Goal: Task Accomplishment & Management: Use online tool/utility

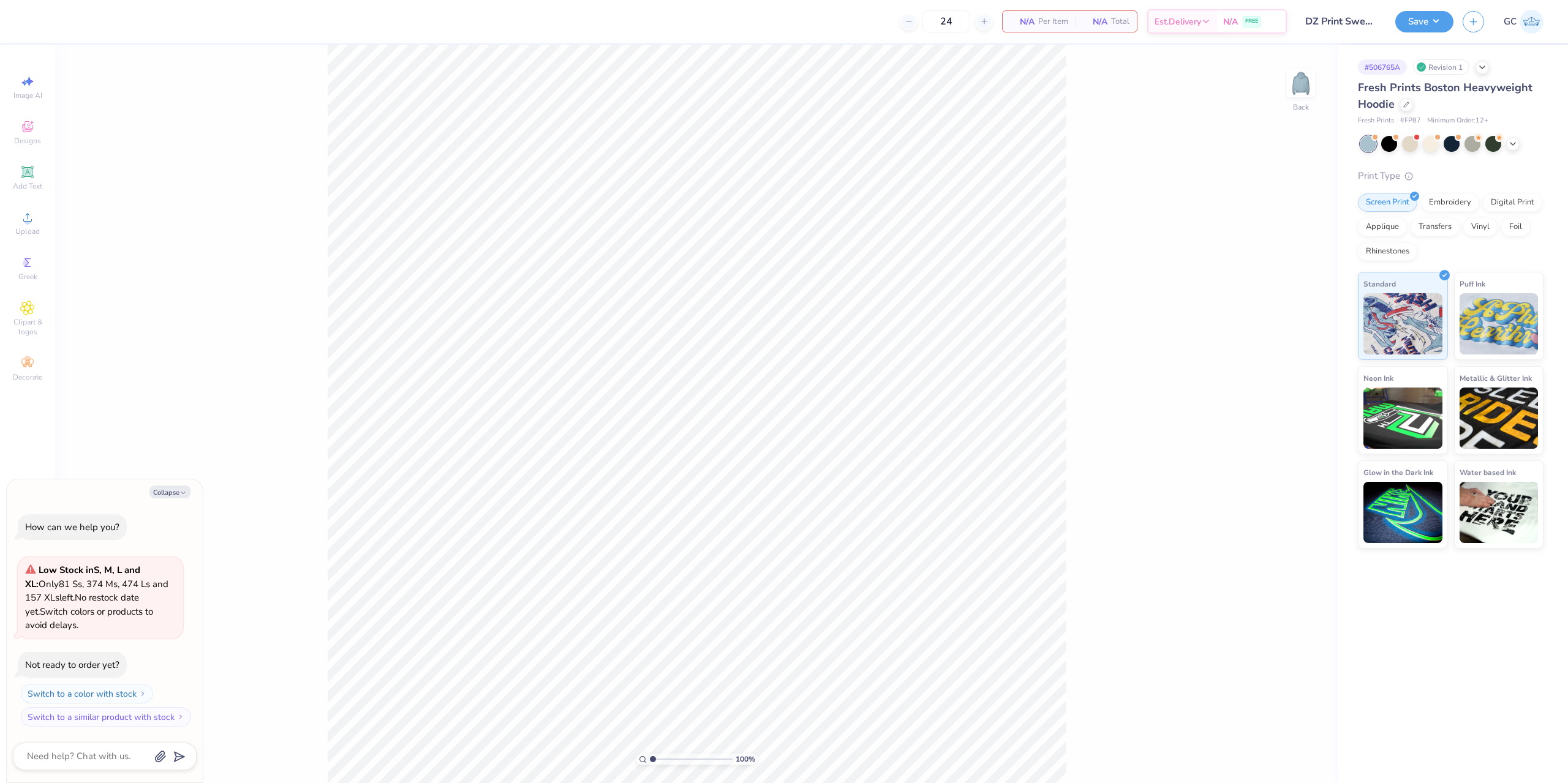
type textarea "x"
click at [29, 230] on span "Upload" at bounding box center [27, 232] width 25 height 10
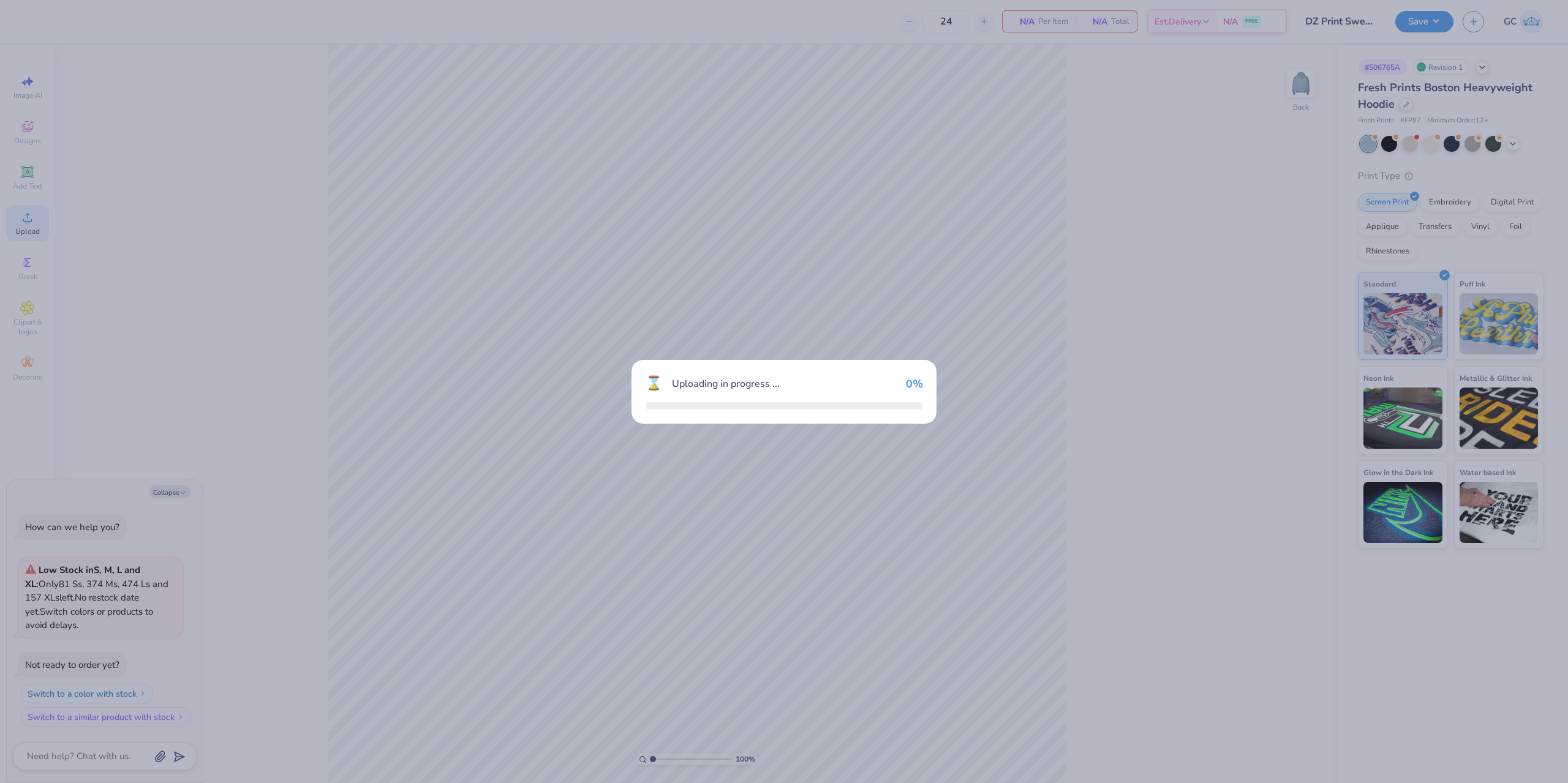
type textarea "x"
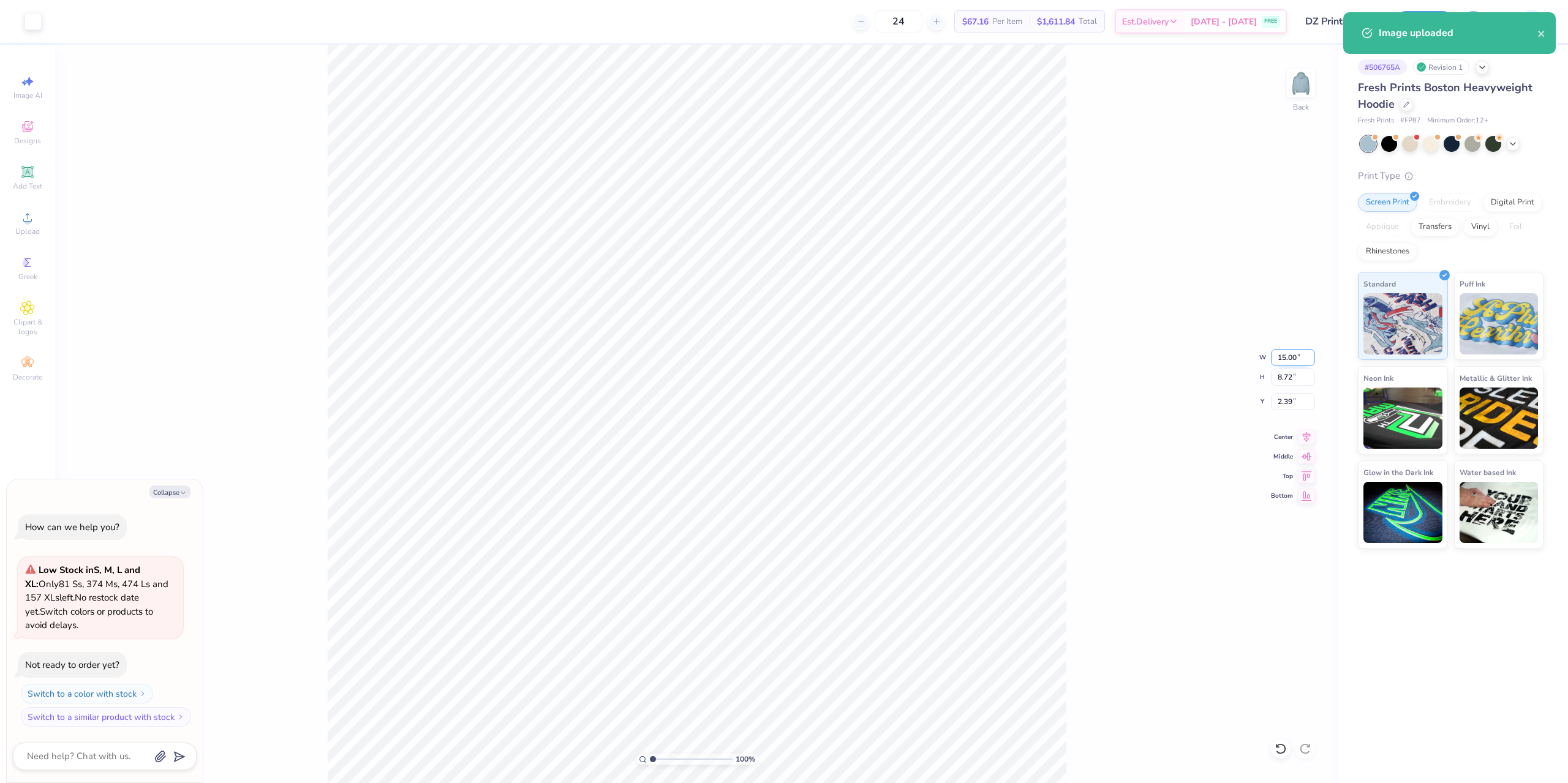
drag, startPoint x: 1279, startPoint y: 354, endPoint x: 1310, endPoint y: 356, distance: 31.1
click at [1310, 356] on input "15.00" at bounding box center [1293, 357] width 44 height 17
type input "4"
type textarea "x"
type input "4.00"
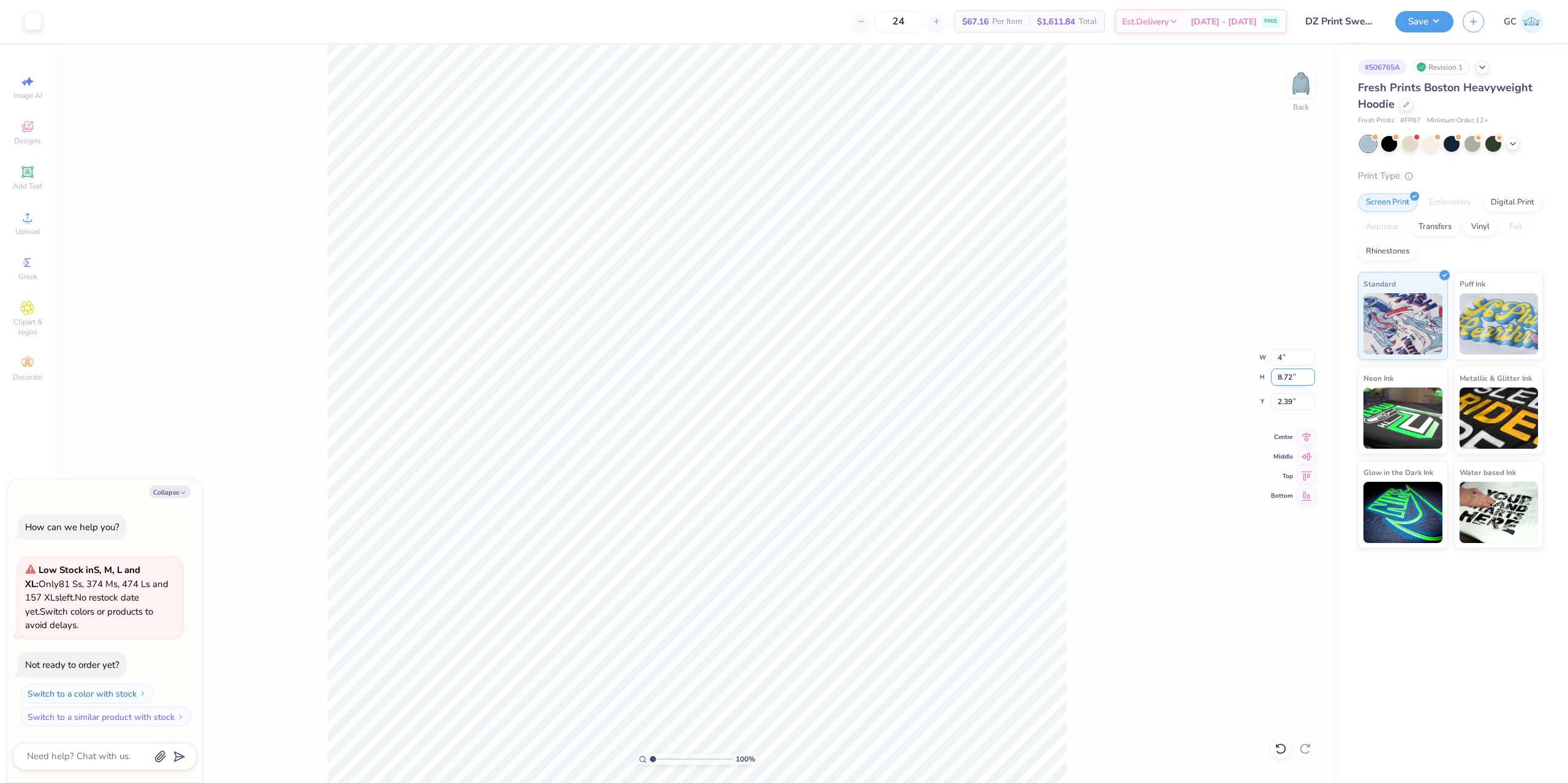
type input "2.33"
click at [1294, 380] on input "2.33" at bounding box center [1293, 377] width 44 height 17
drag, startPoint x: 1298, startPoint y: 399, endPoint x: 1275, endPoint y: 403, distance: 23.3
click at [1275, 403] on input "5.59" at bounding box center [1293, 401] width 44 height 17
type input "3"
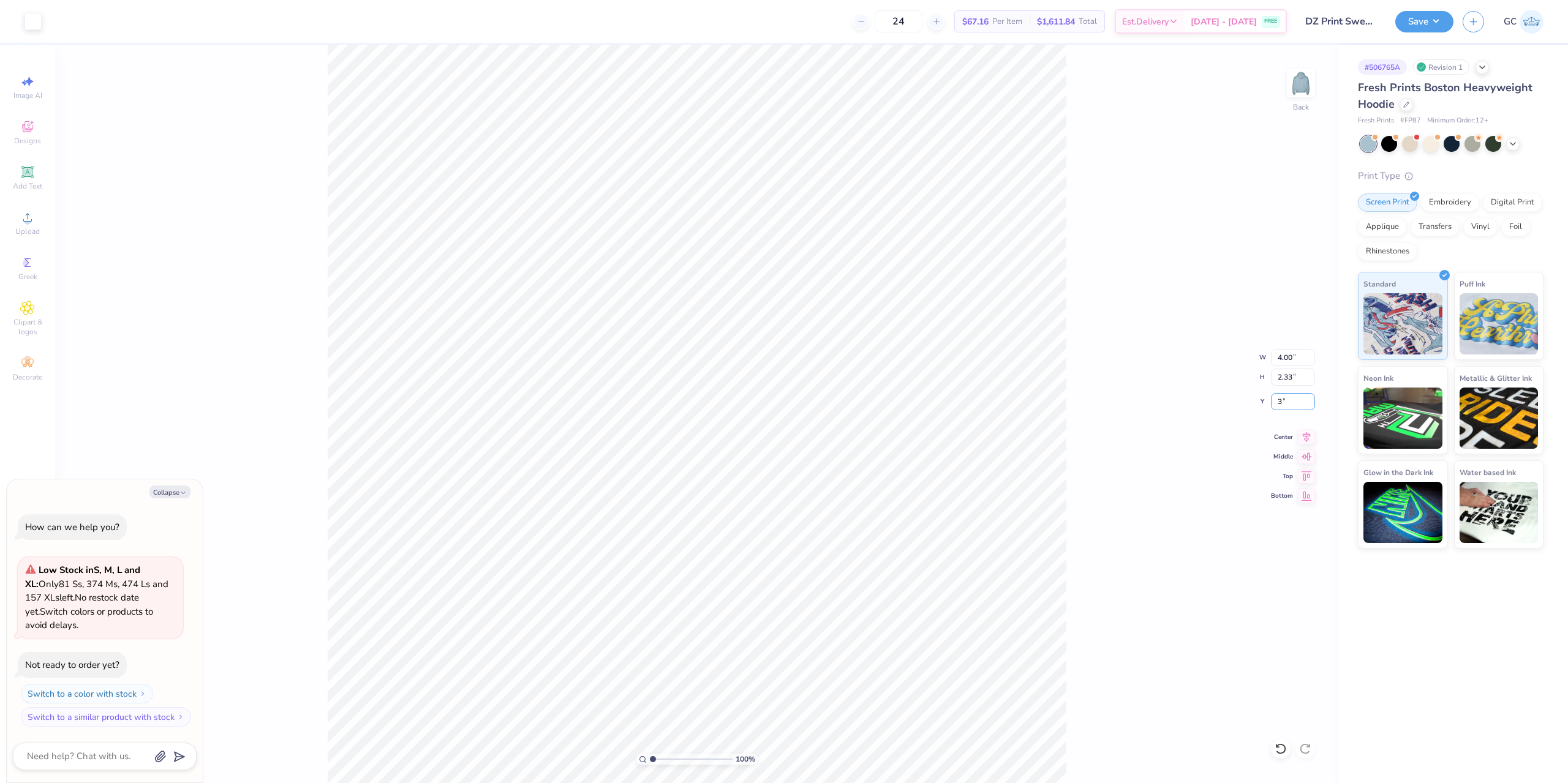
type textarea "x"
type input "3.00"
type textarea "x"
type input "2.71964221644285"
type textarea "x"
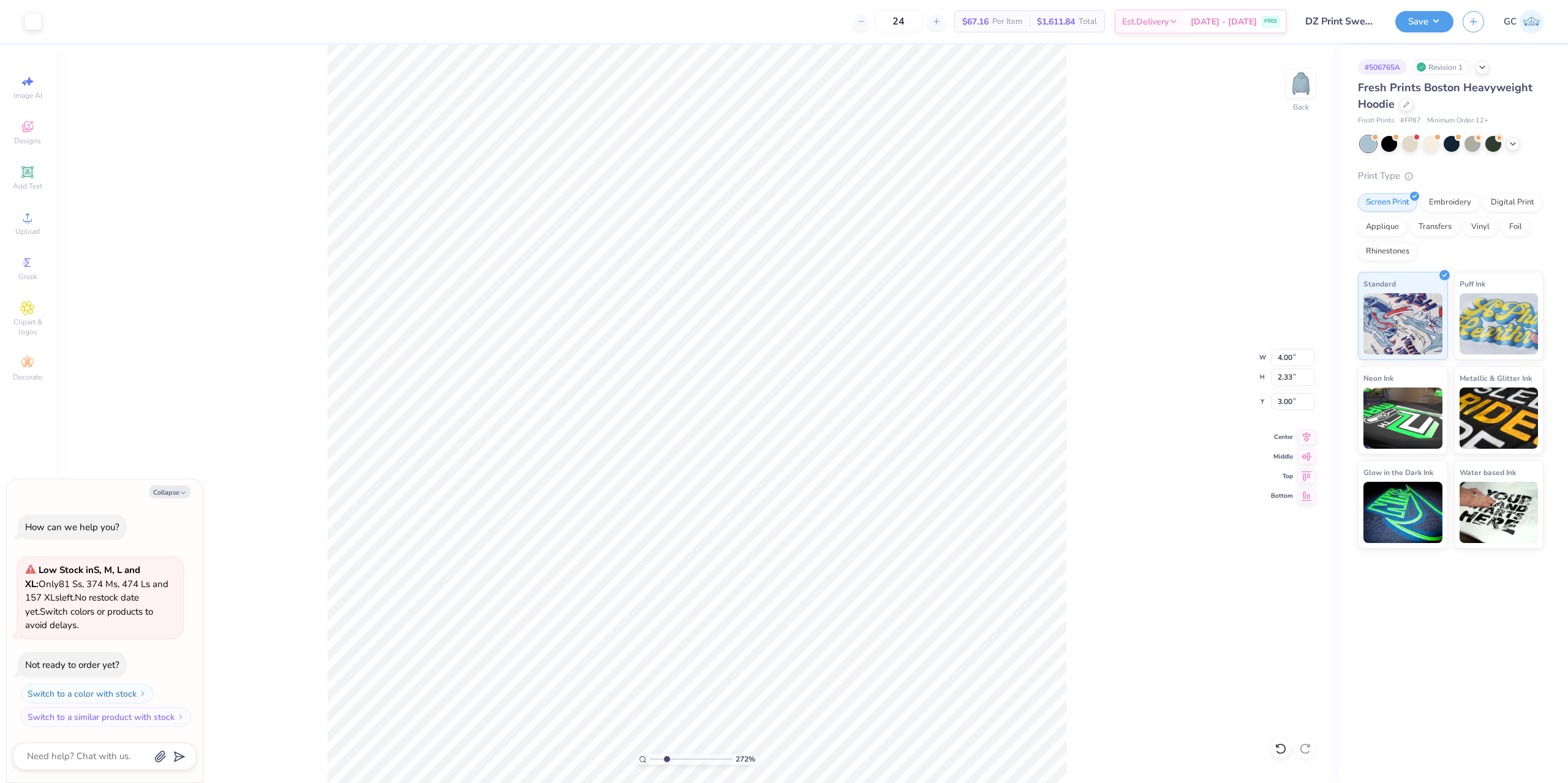
type input "2.71964221644285"
type textarea "x"
type input "2.71964221644285"
type textarea "x"
type input "2.71964221644285"
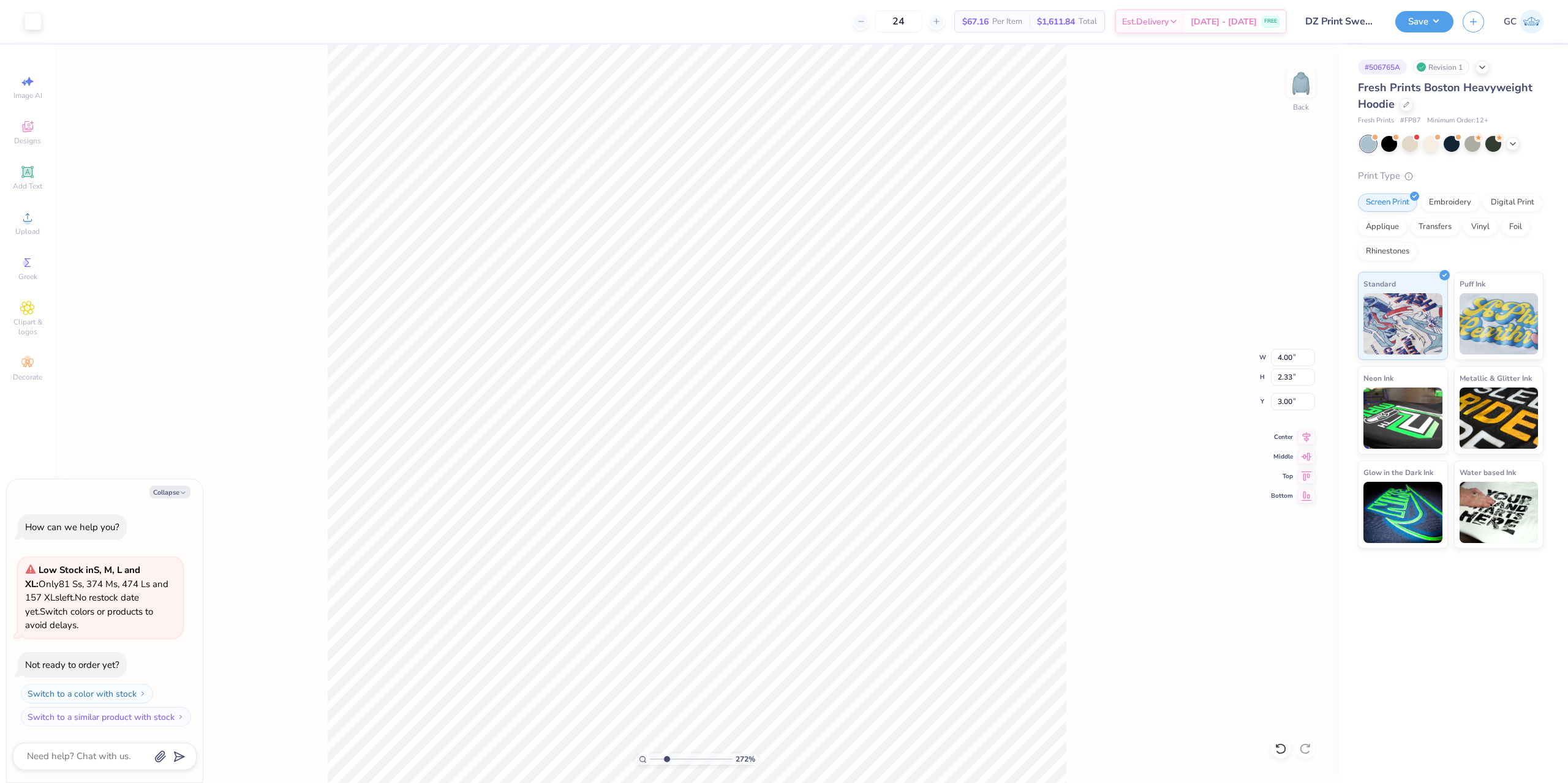
type textarea "x"
type input "2.71964221644285"
type textarea "x"
type input "1"
click at [1312, 84] on img at bounding box center [1301, 83] width 49 height 49
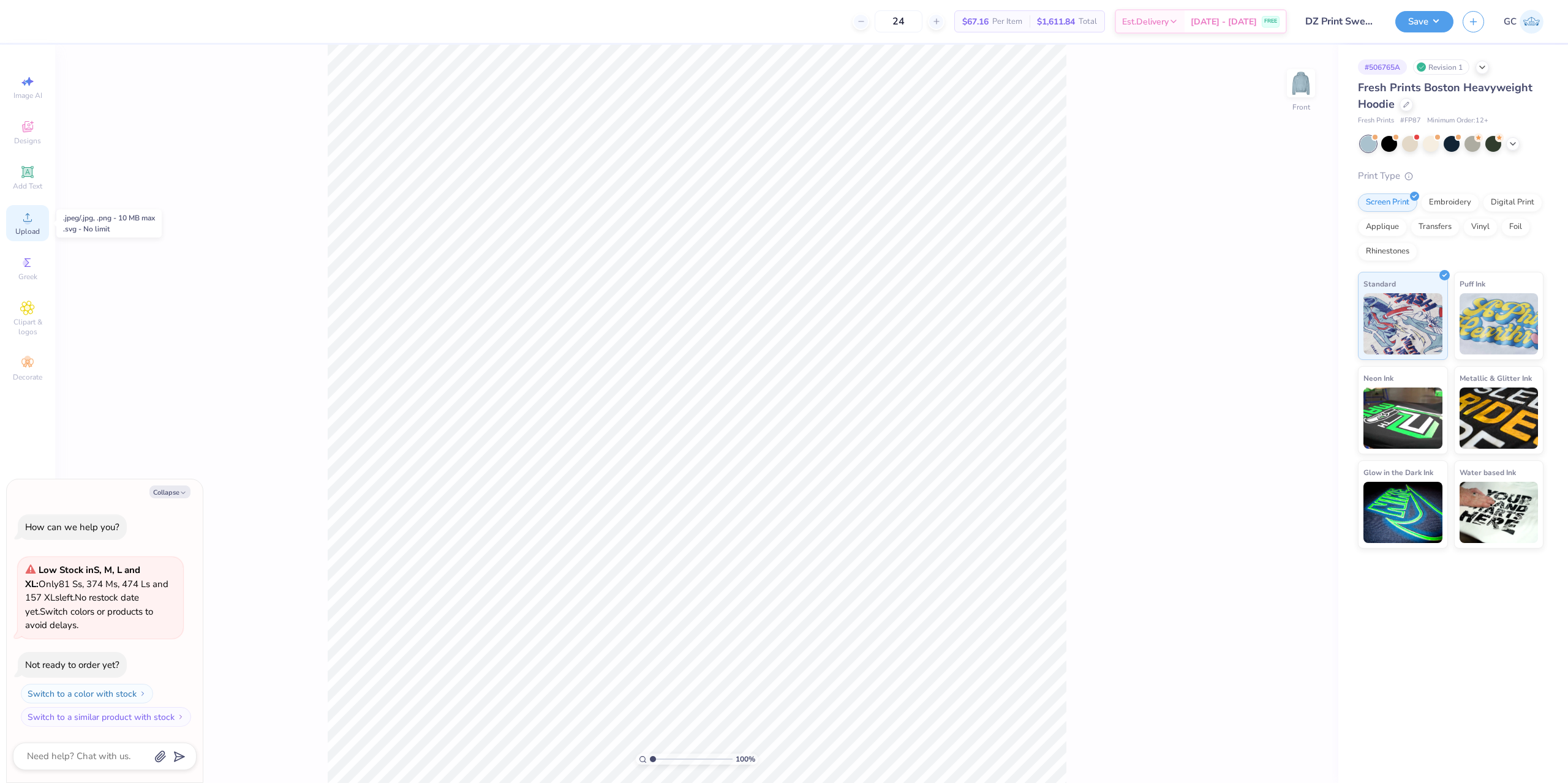
click at [28, 225] on div "Upload" at bounding box center [28, 223] width 43 height 36
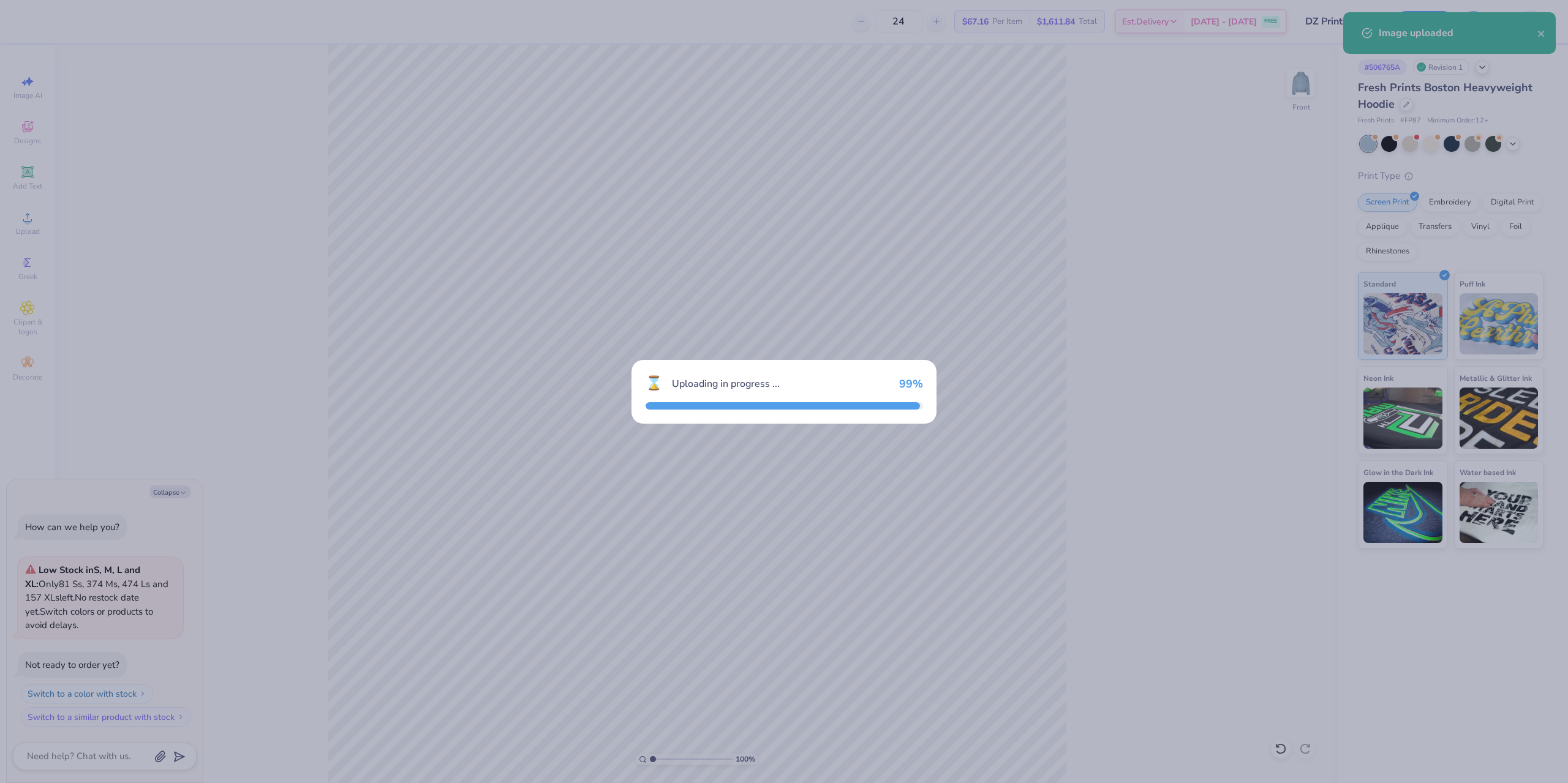
type textarea "x"
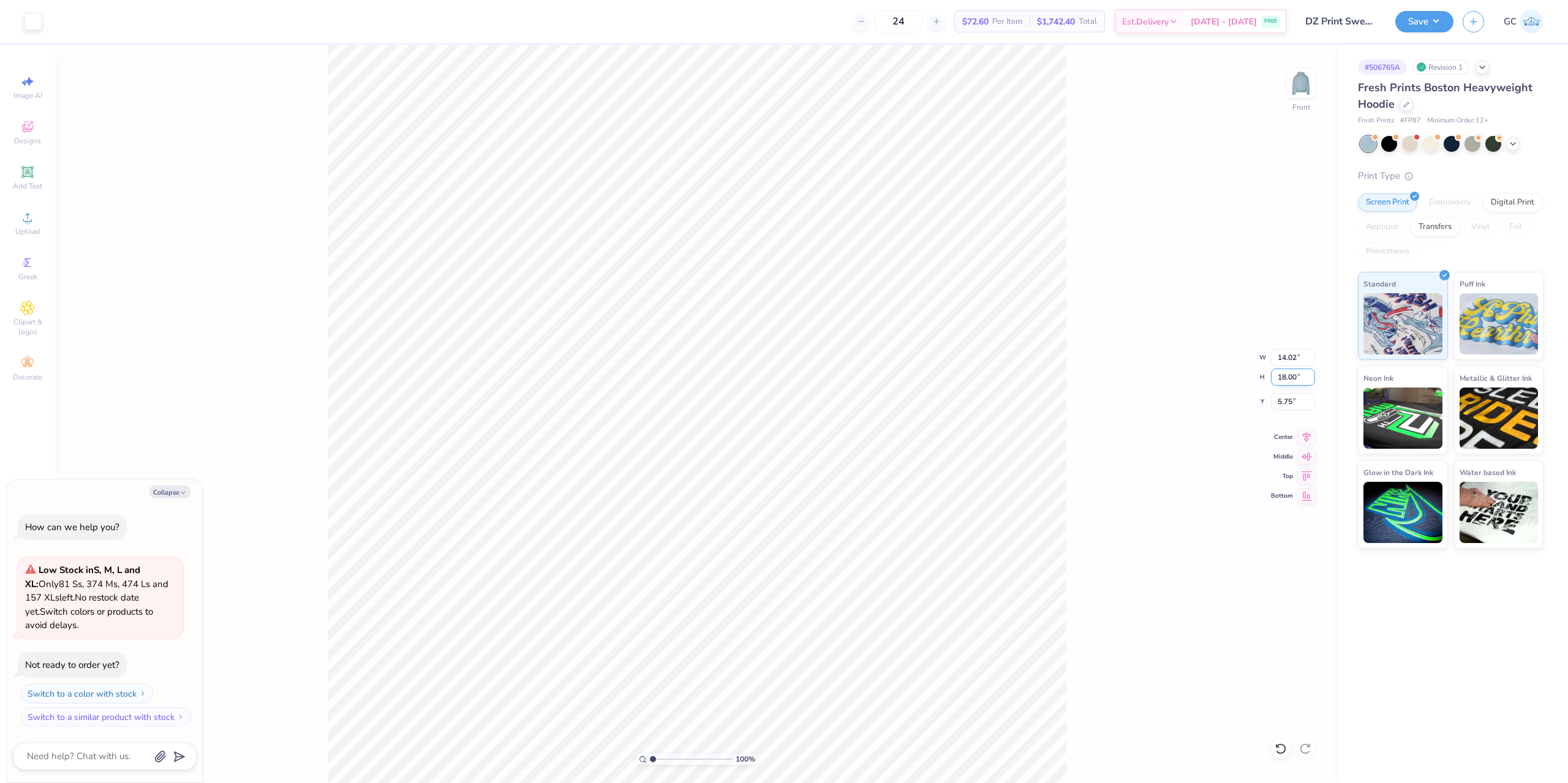
drag, startPoint x: 1278, startPoint y: 379, endPoint x: 1300, endPoint y: 377, distance: 22.1
click at [1300, 377] on input "18.00" at bounding box center [1293, 377] width 44 height 17
type input "15"
type textarea "x"
type input "11.68"
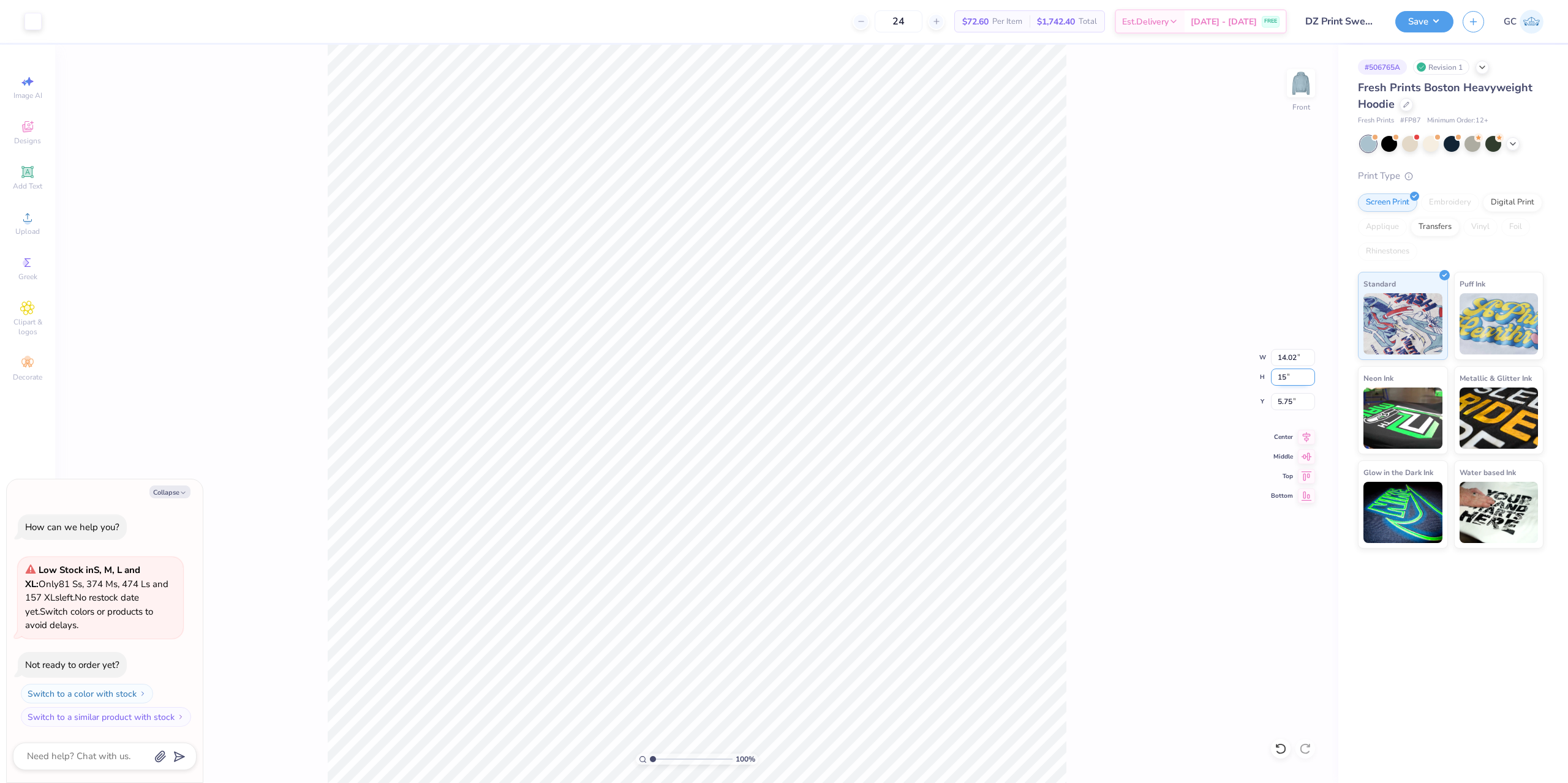
type input "15.00"
drag, startPoint x: 1296, startPoint y: 404, endPoint x: 1278, endPoint y: 399, distance: 18.7
click at [1278, 399] on input "7.25" at bounding box center [1293, 401] width 44 height 17
type input "6"
type textarea "x"
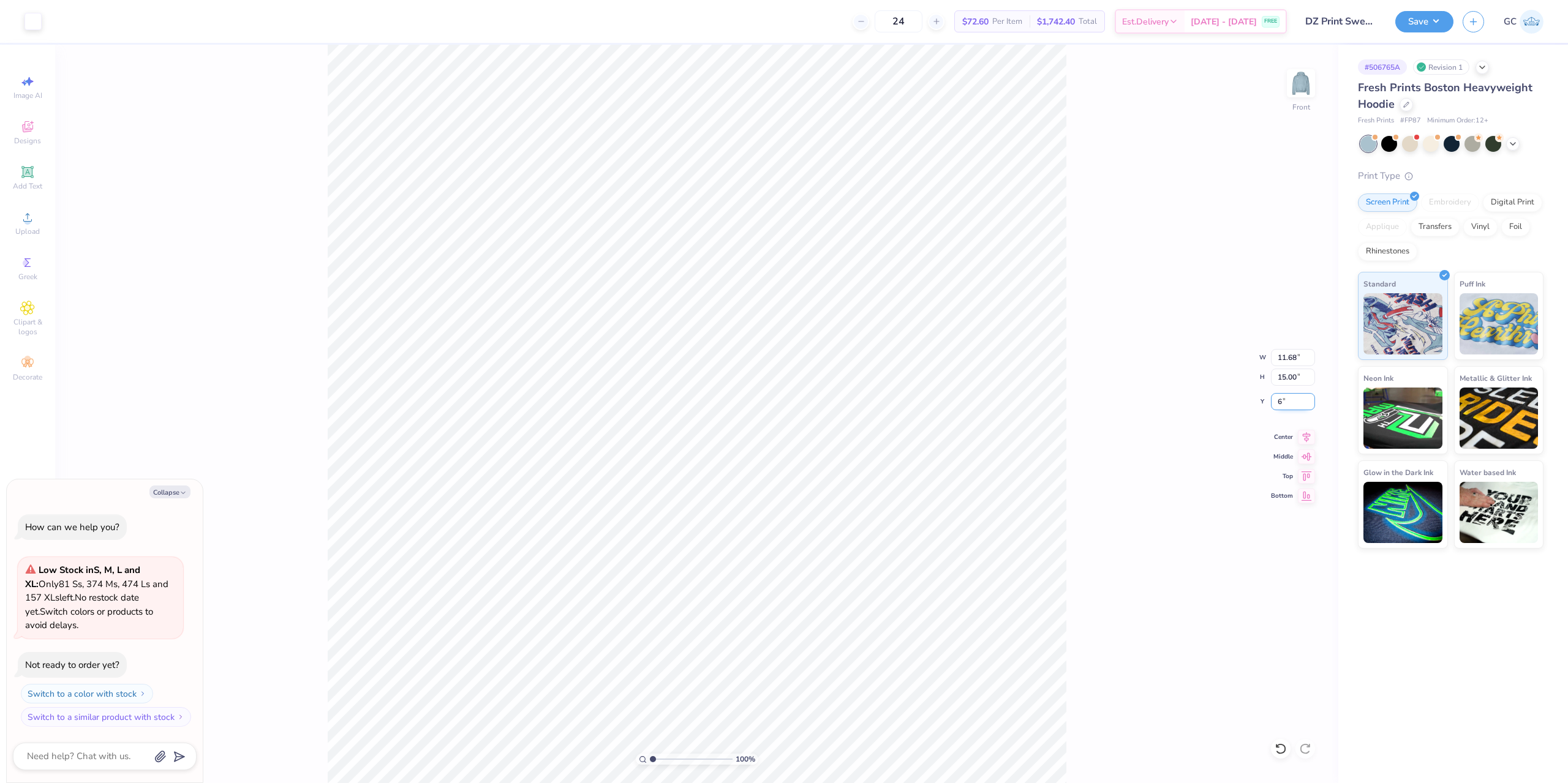
type input "6.00"
click at [1302, 439] on icon at bounding box center [1306, 435] width 17 height 14
type textarea "x"
type input "3.00581987268405"
type textarea "x"
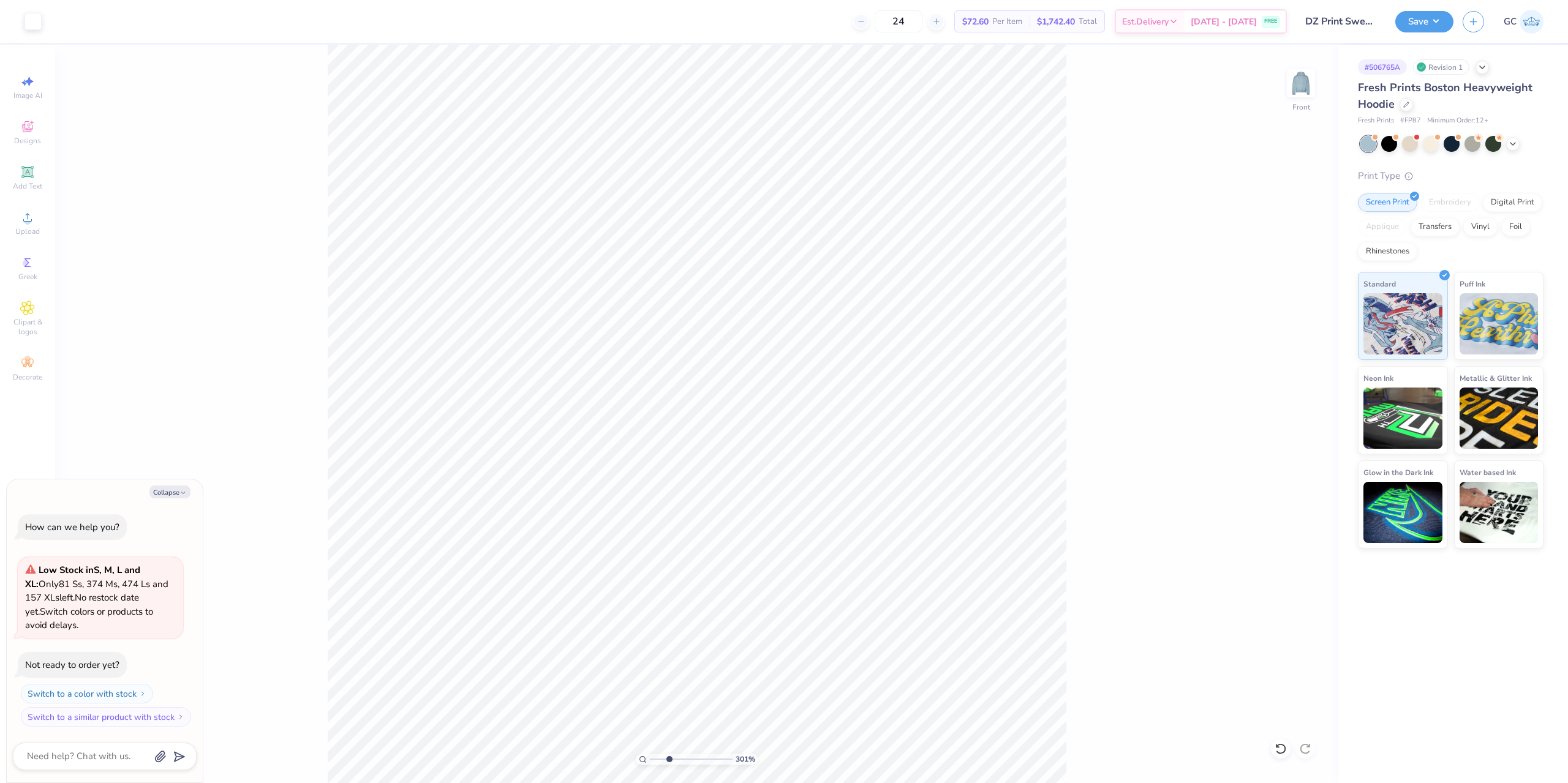
type input "3.00581987268405"
type textarea "x"
type input "1"
drag, startPoint x: 1085, startPoint y: 283, endPoint x: 1386, endPoint y: 54, distance: 378.2
click at [1085, 283] on div "100 % Front" at bounding box center [696, 414] width 1283 height 738
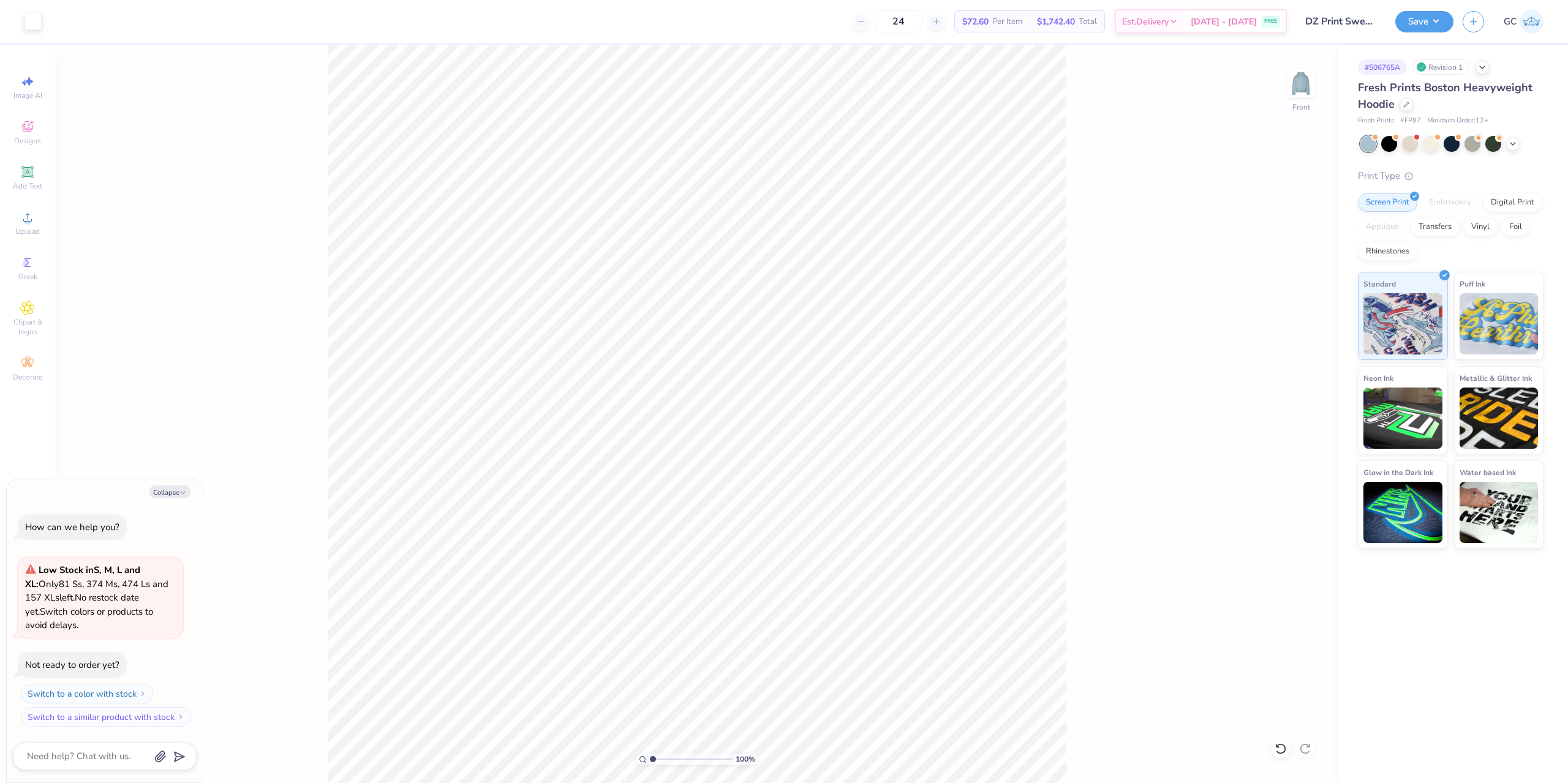
click at [1483, 4] on div "Save GC" at bounding box center [1482, 21] width 173 height 43
click at [1436, 18] on button "Save" at bounding box center [1424, 20] width 58 height 21
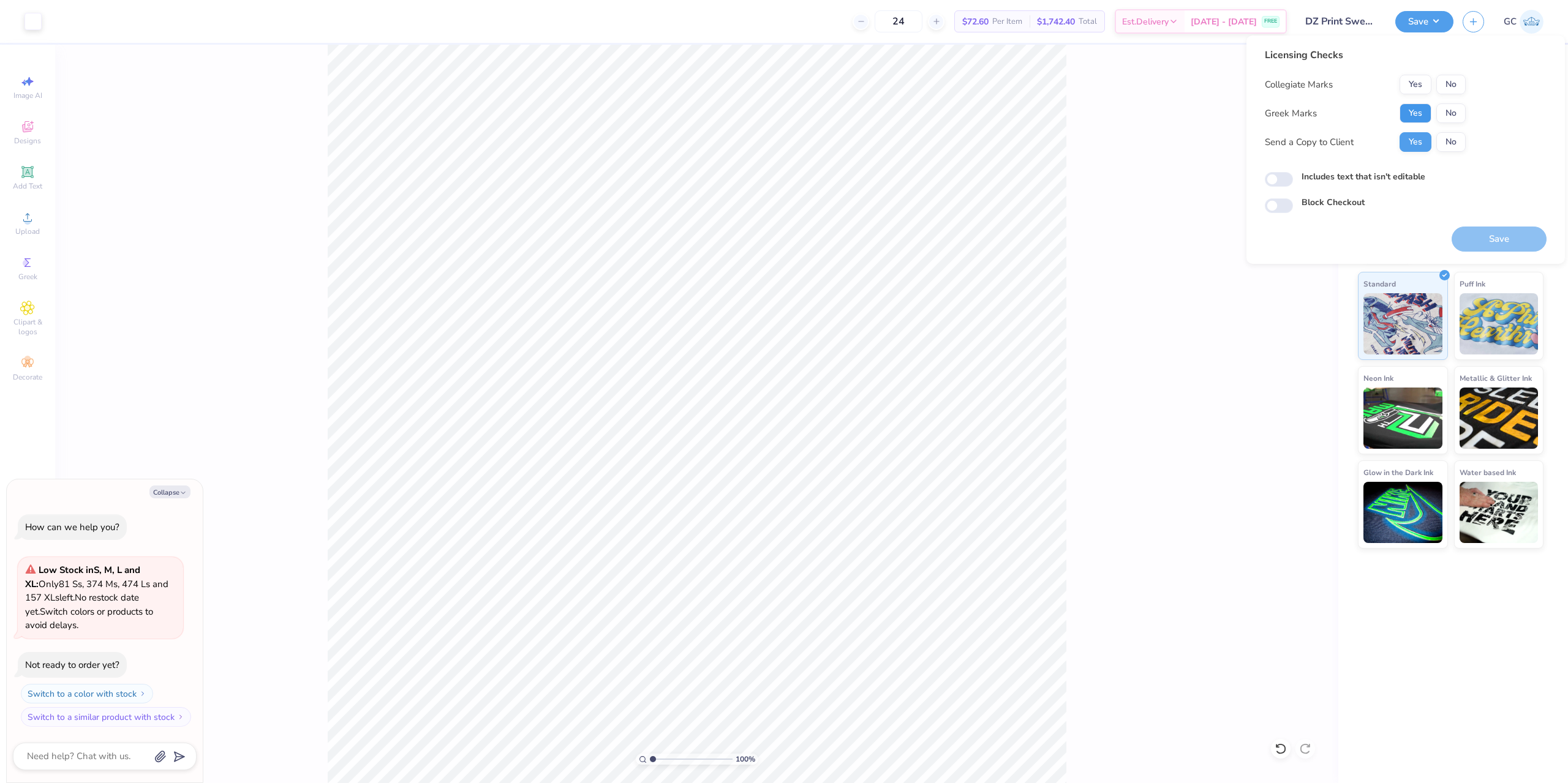
click at [1411, 116] on button "Yes" at bounding box center [1415, 113] width 32 height 20
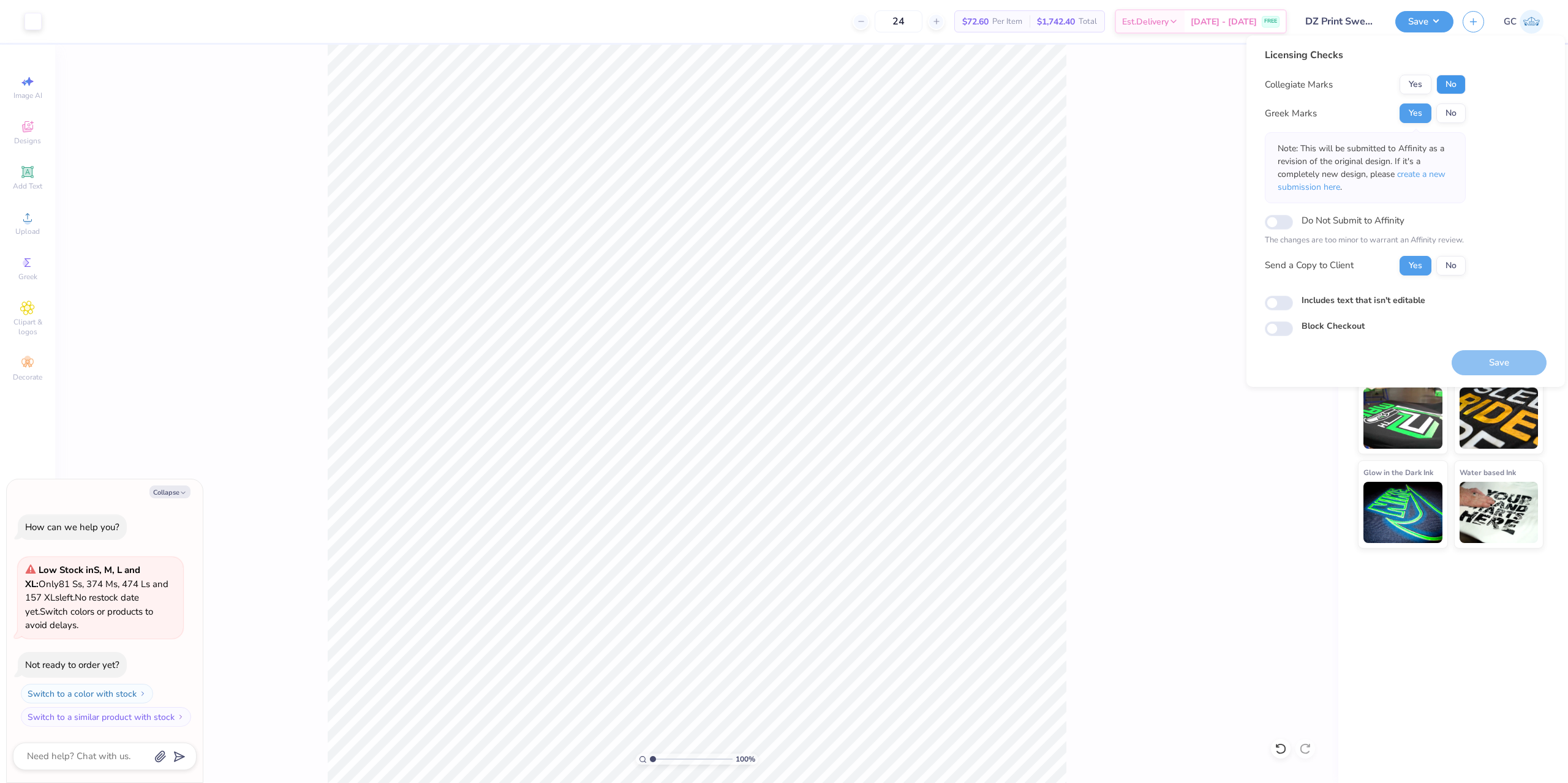
click at [1450, 86] on button "No" at bounding box center [1451, 84] width 30 height 20
click at [1524, 354] on button "Save" at bounding box center [1499, 363] width 95 height 25
type textarea "x"
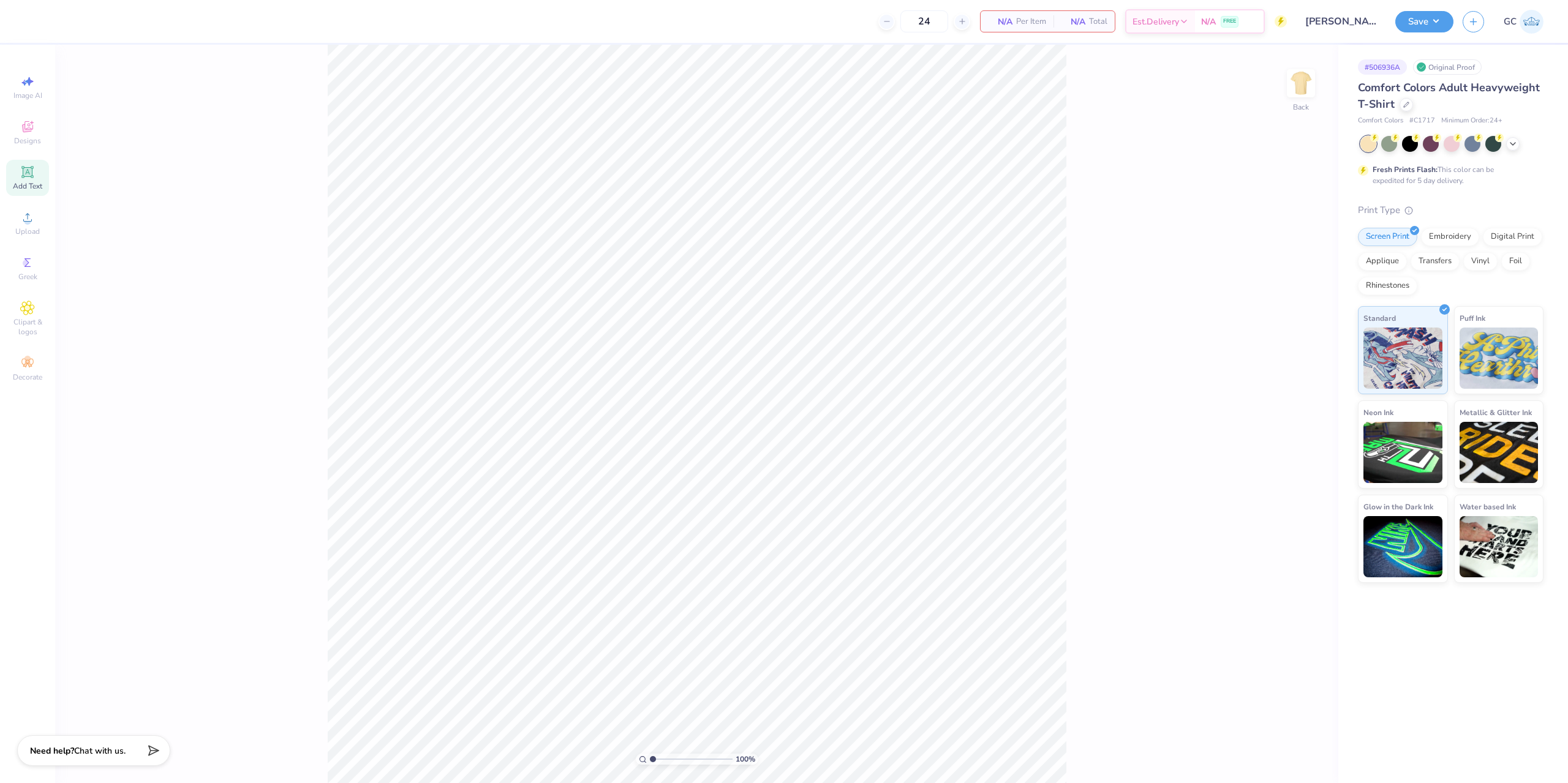
click at [35, 176] on div "Add Text" at bounding box center [28, 178] width 43 height 36
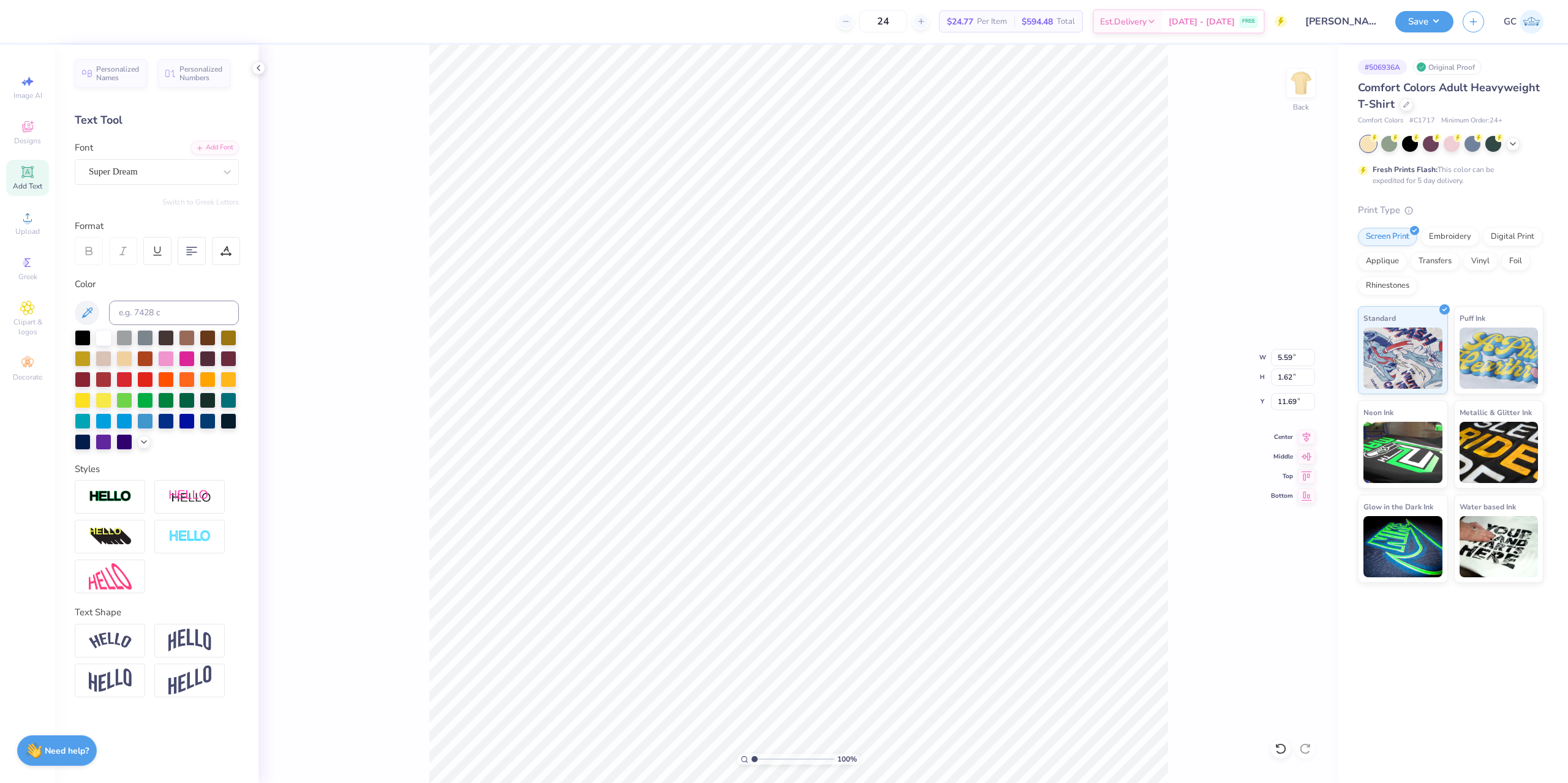
scroll to position [11, 2]
type textarea "254"
click at [118, 501] on img at bounding box center [110, 497] width 43 height 14
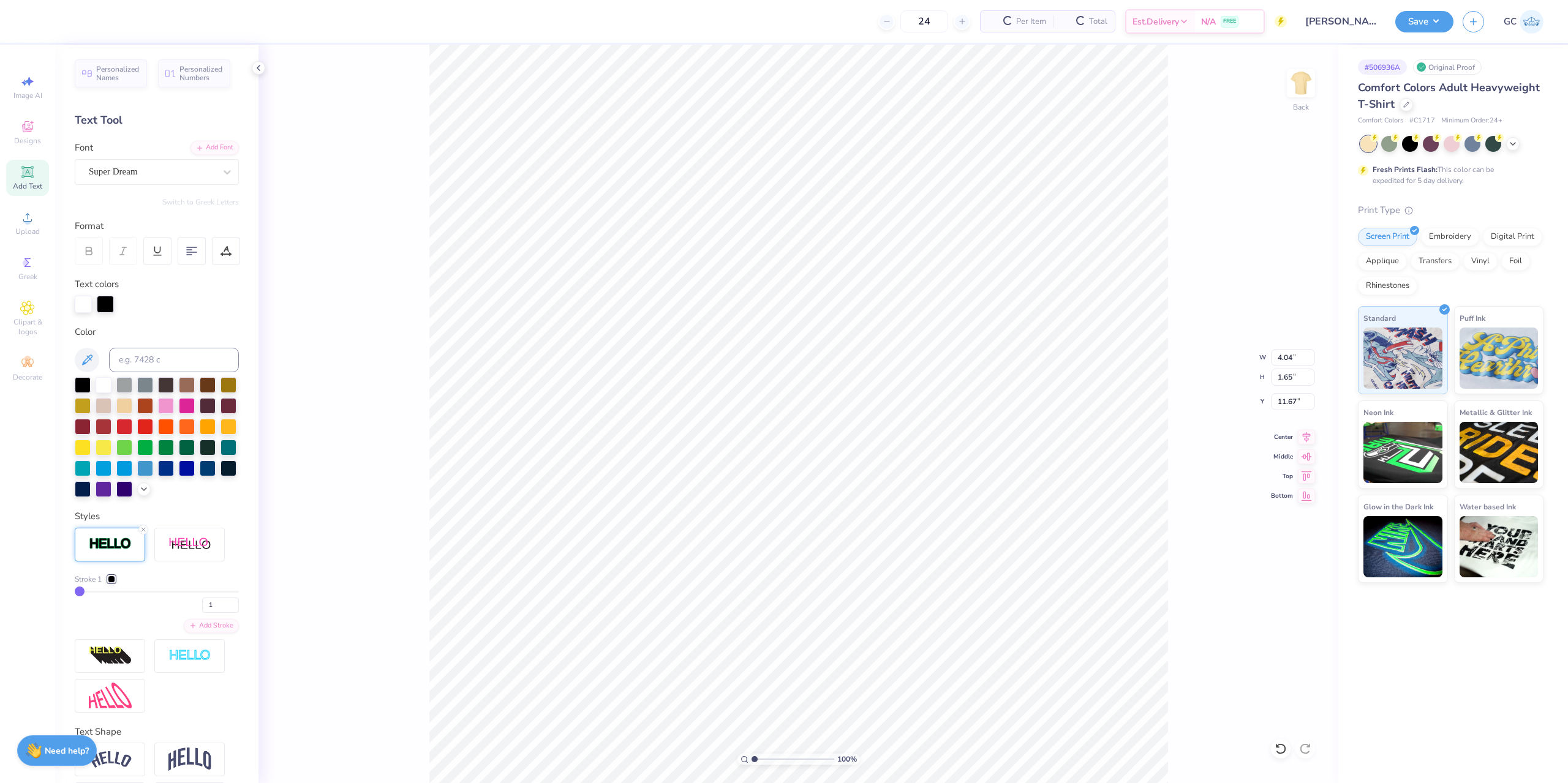
type input "4.04"
type input "1.65"
type input "11.67"
click at [189, 628] on icon at bounding box center [193, 625] width 8 height 8
type input "3"
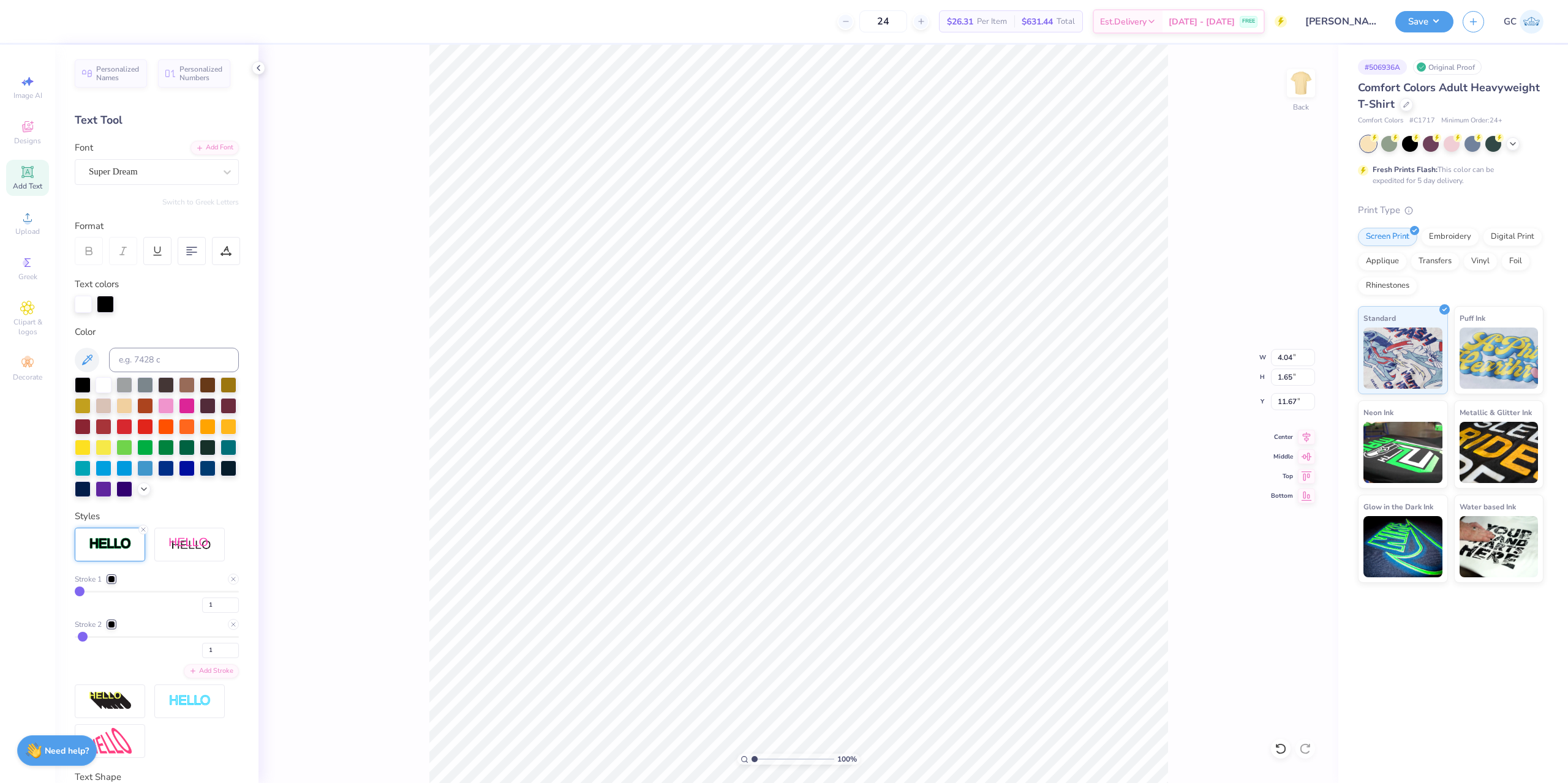
type input "3"
type input "4"
type input "5"
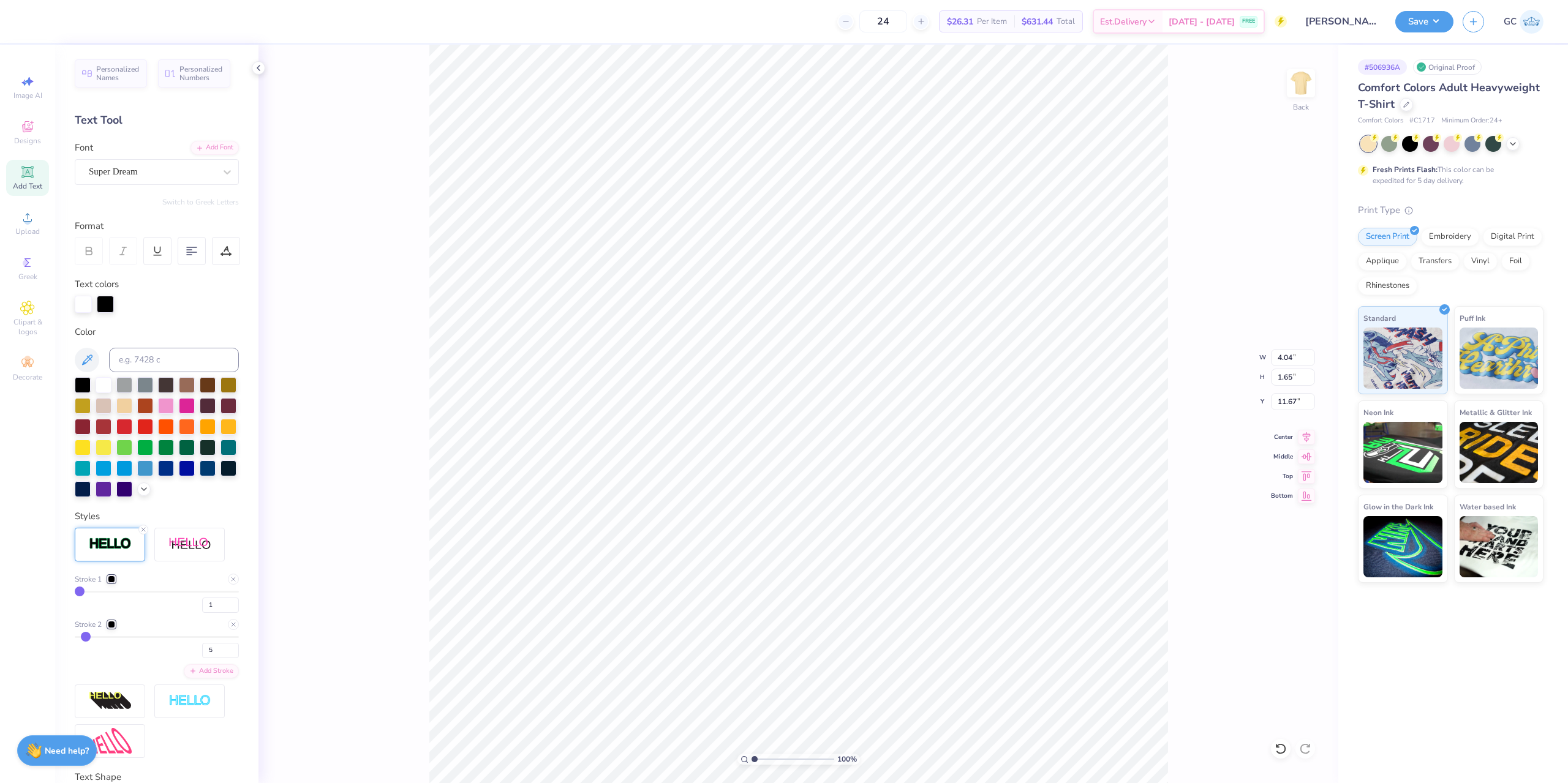
type input "6"
type input "7"
type input "8"
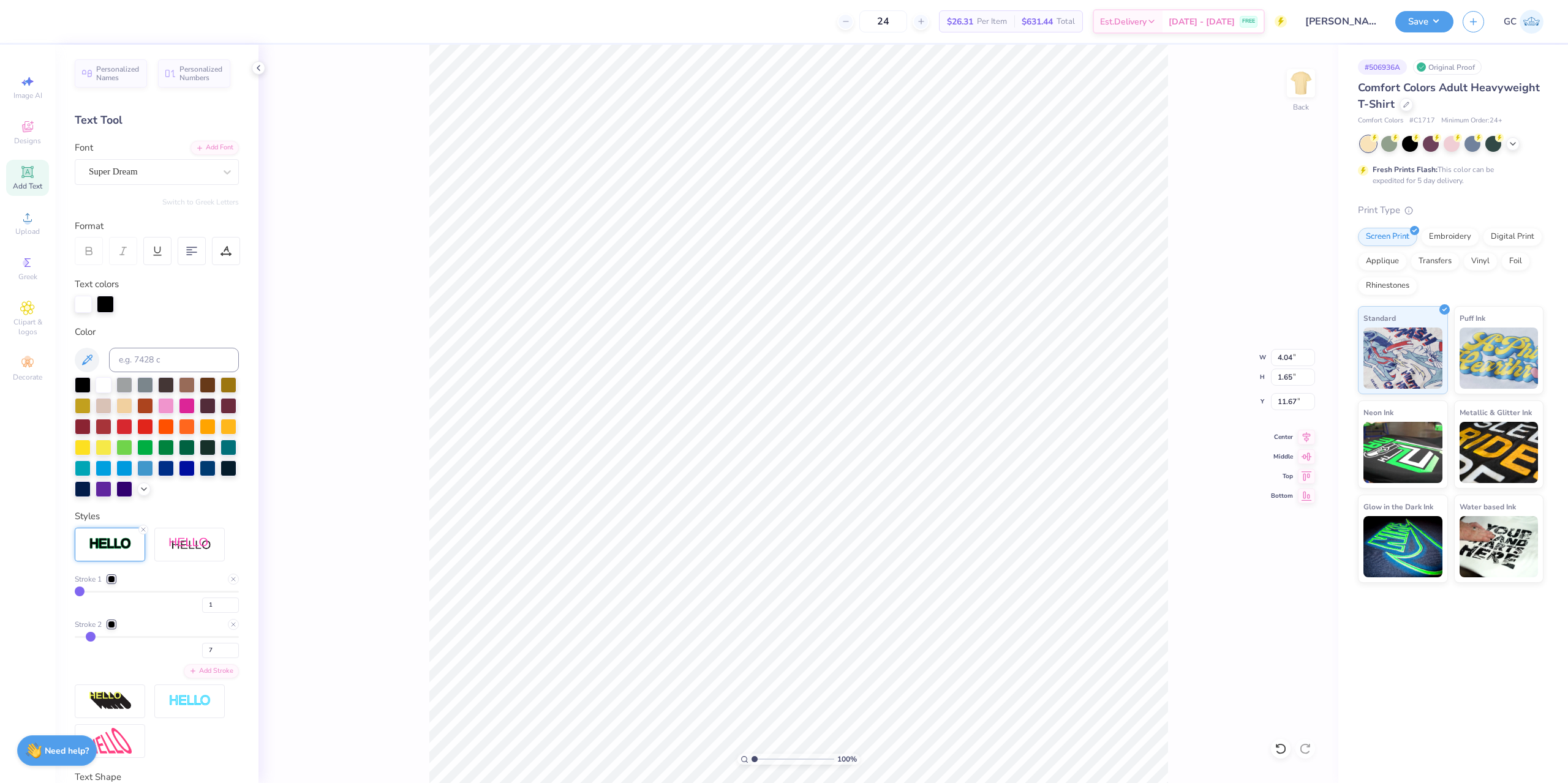
type input "8"
drag, startPoint x: 81, startPoint y: 658, endPoint x: 90, endPoint y: 658, distance: 9.0
type input "8"
click at [90, 638] on input "range" at bounding box center [157, 637] width 164 height 2
type input "4.25"
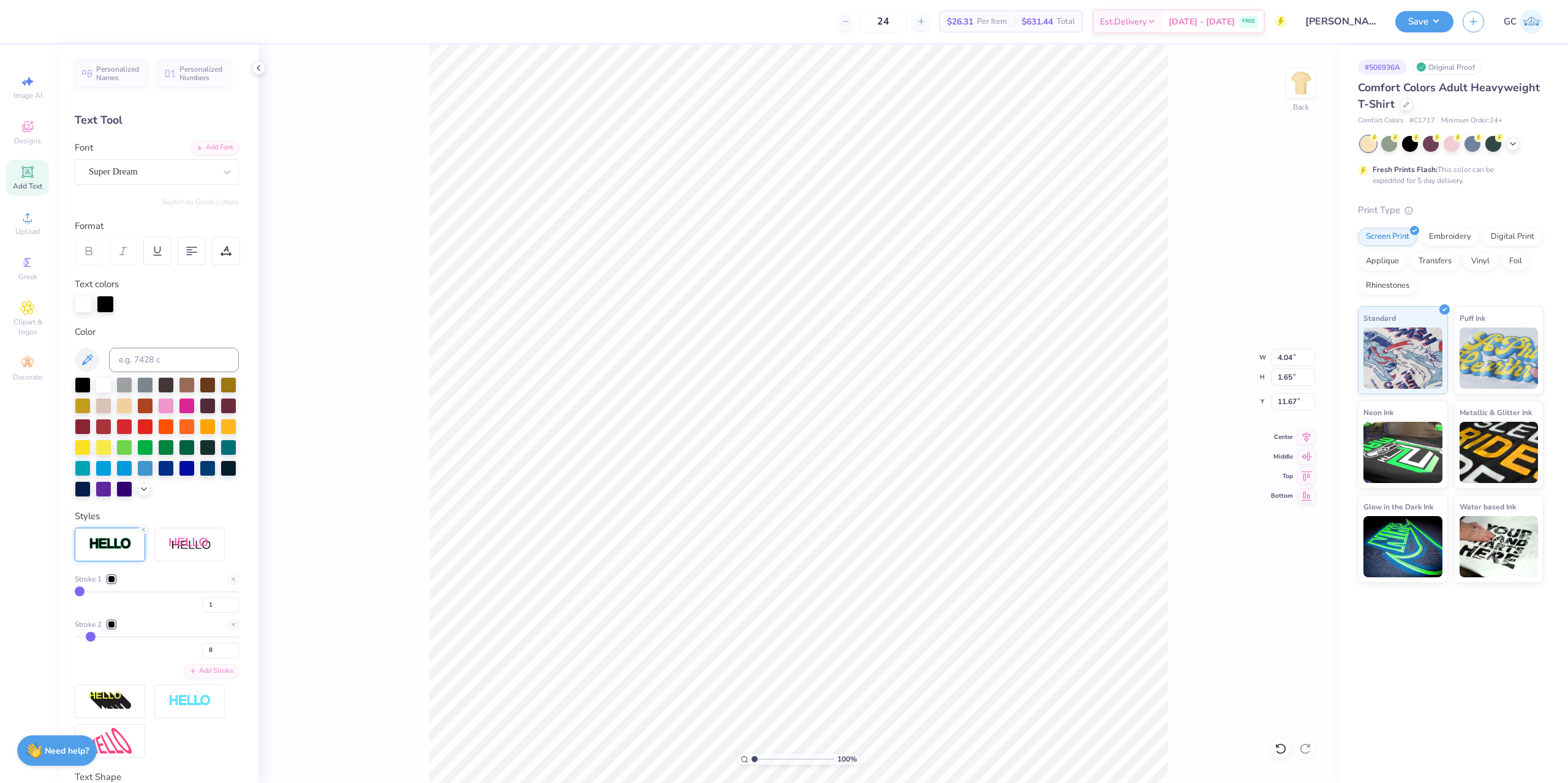
type input "1.86"
type input "11.57"
type input "21"
click at [108, 638] on input "range" at bounding box center [157, 637] width 164 height 2
type input "4.65"
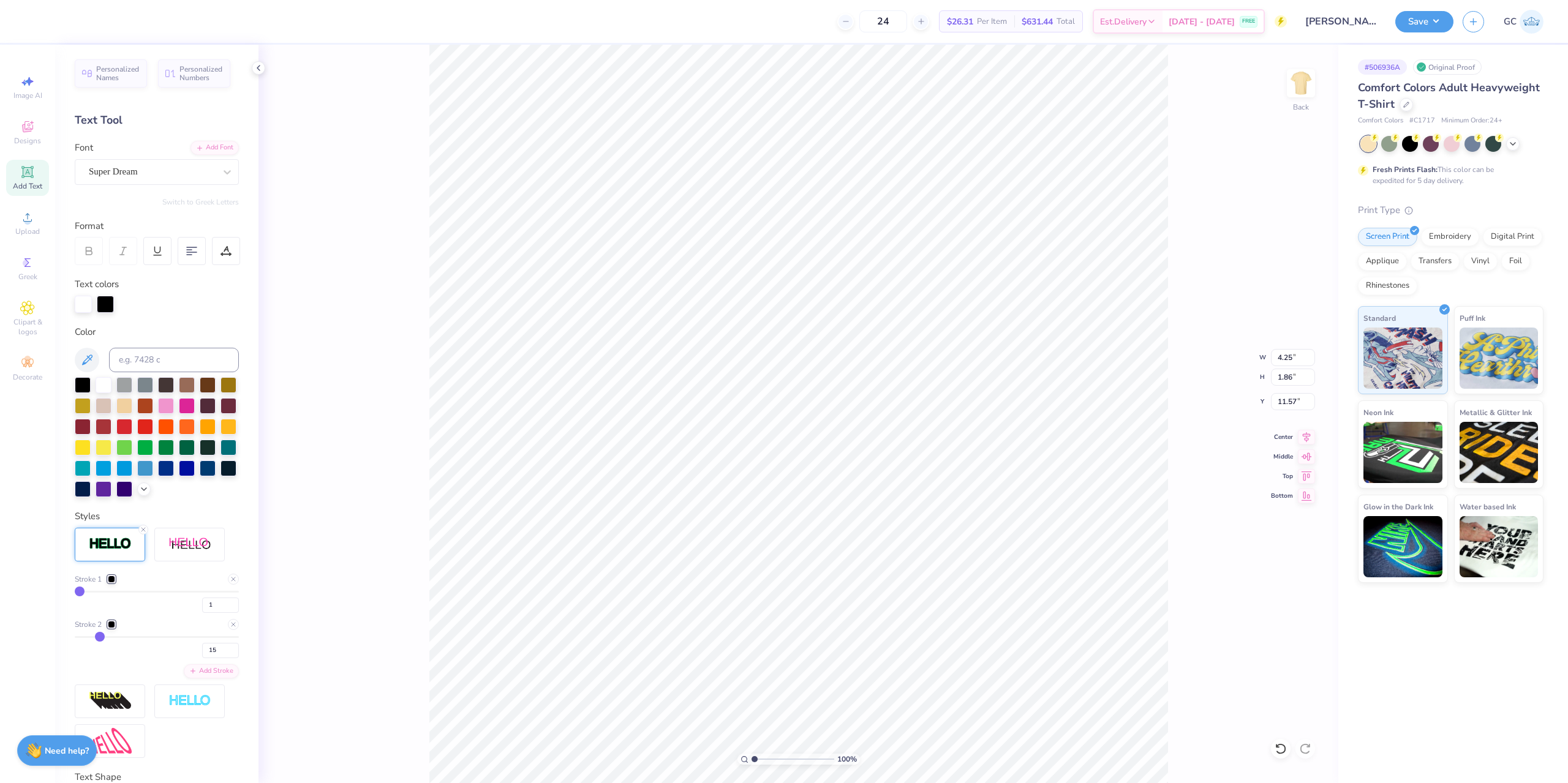
type input "2.26"
type input "11.37"
click at [92, 654] on div "Stroke 2 21" at bounding box center [157, 639] width 164 height 39
type input "14"
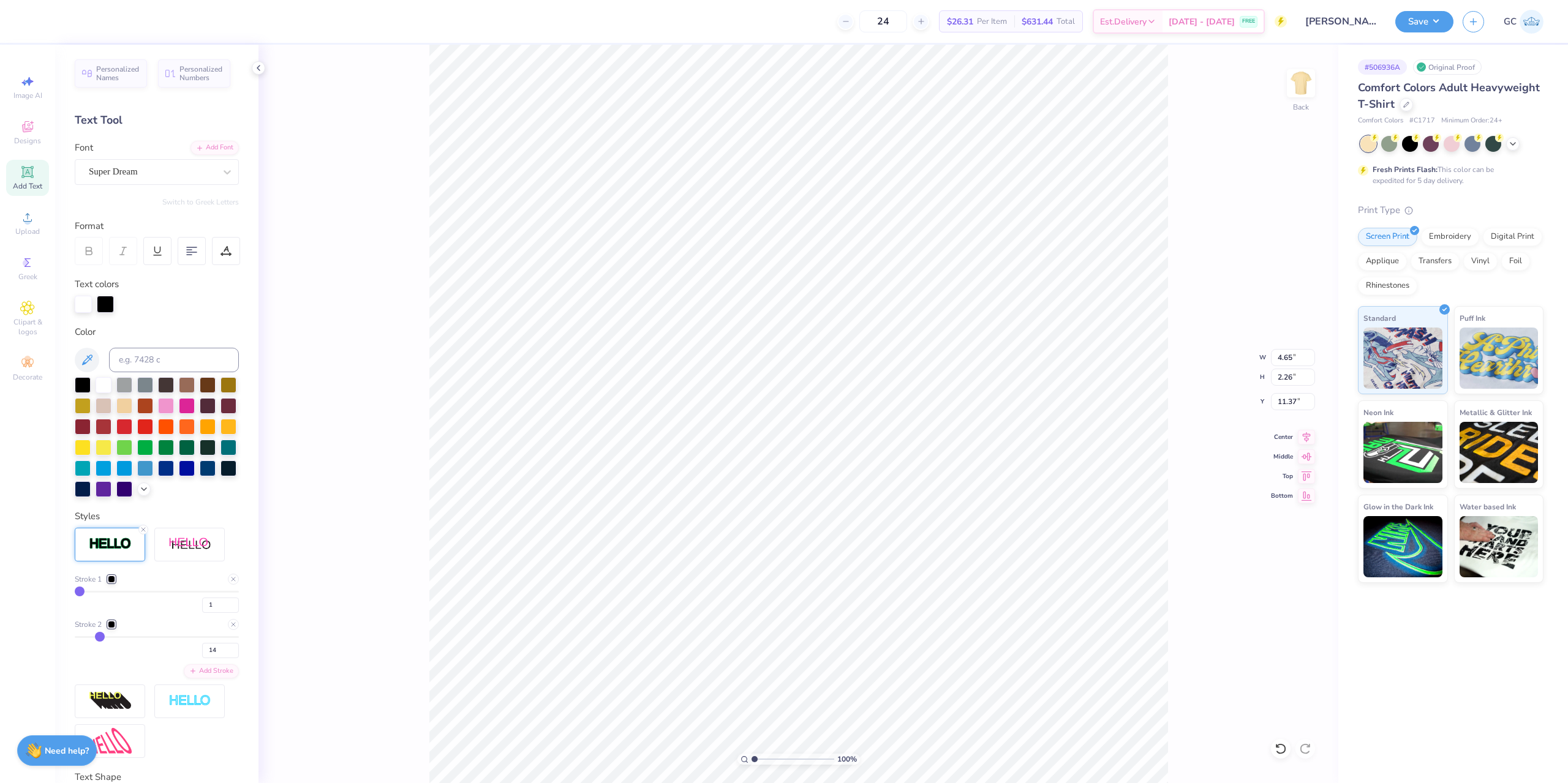
type input "13"
type input "12"
type input "11"
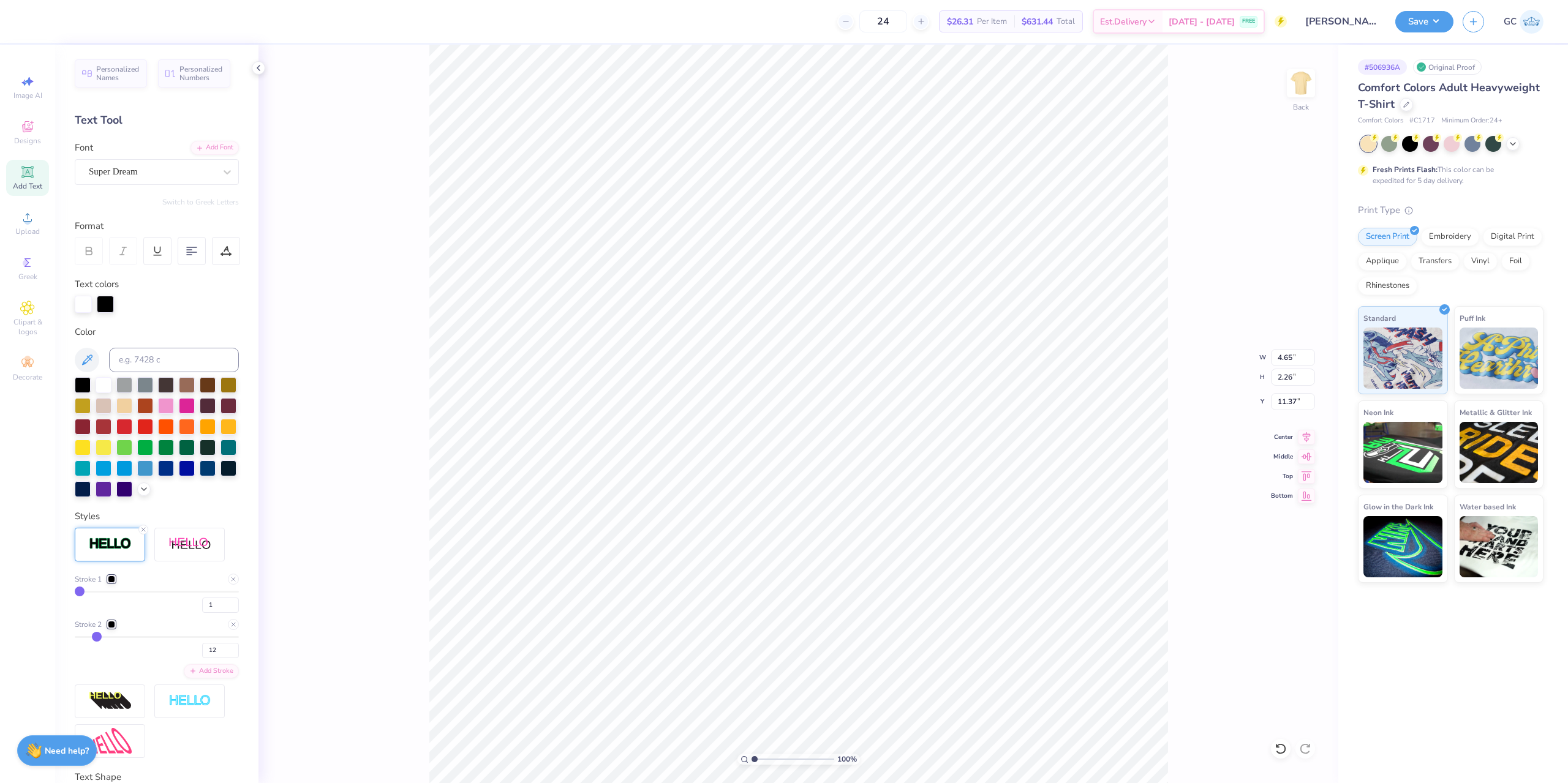
type input "11"
click at [95, 638] on input "range" at bounding box center [157, 637] width 164 height 2
type input "4.34"
type input "1.95"
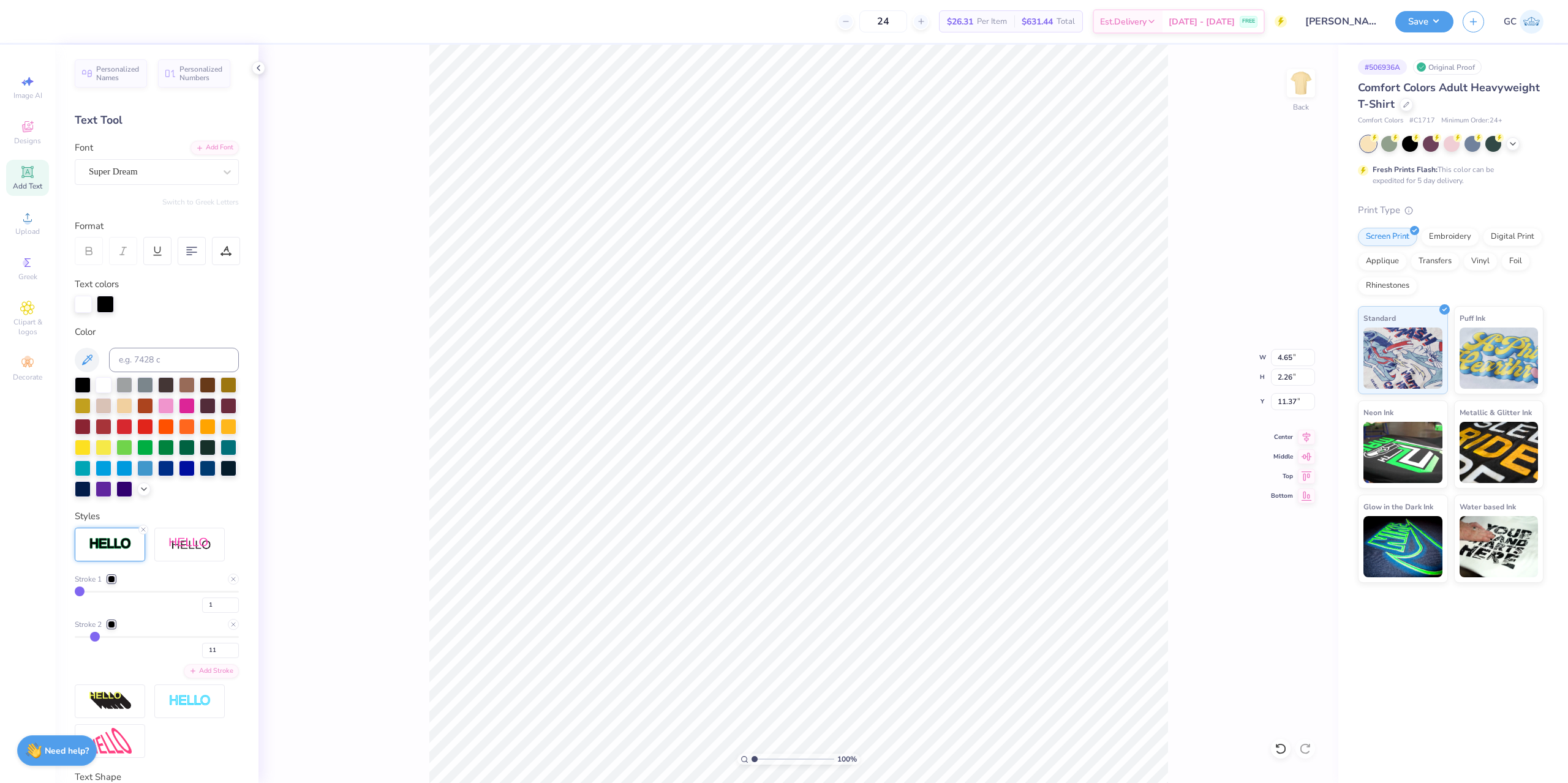
type input "11.52"
type input "9"
click at [91, 638] on input "range" at bounding box center [157, 637] width 164 height 2
type input "4.28"
type input "1.89"
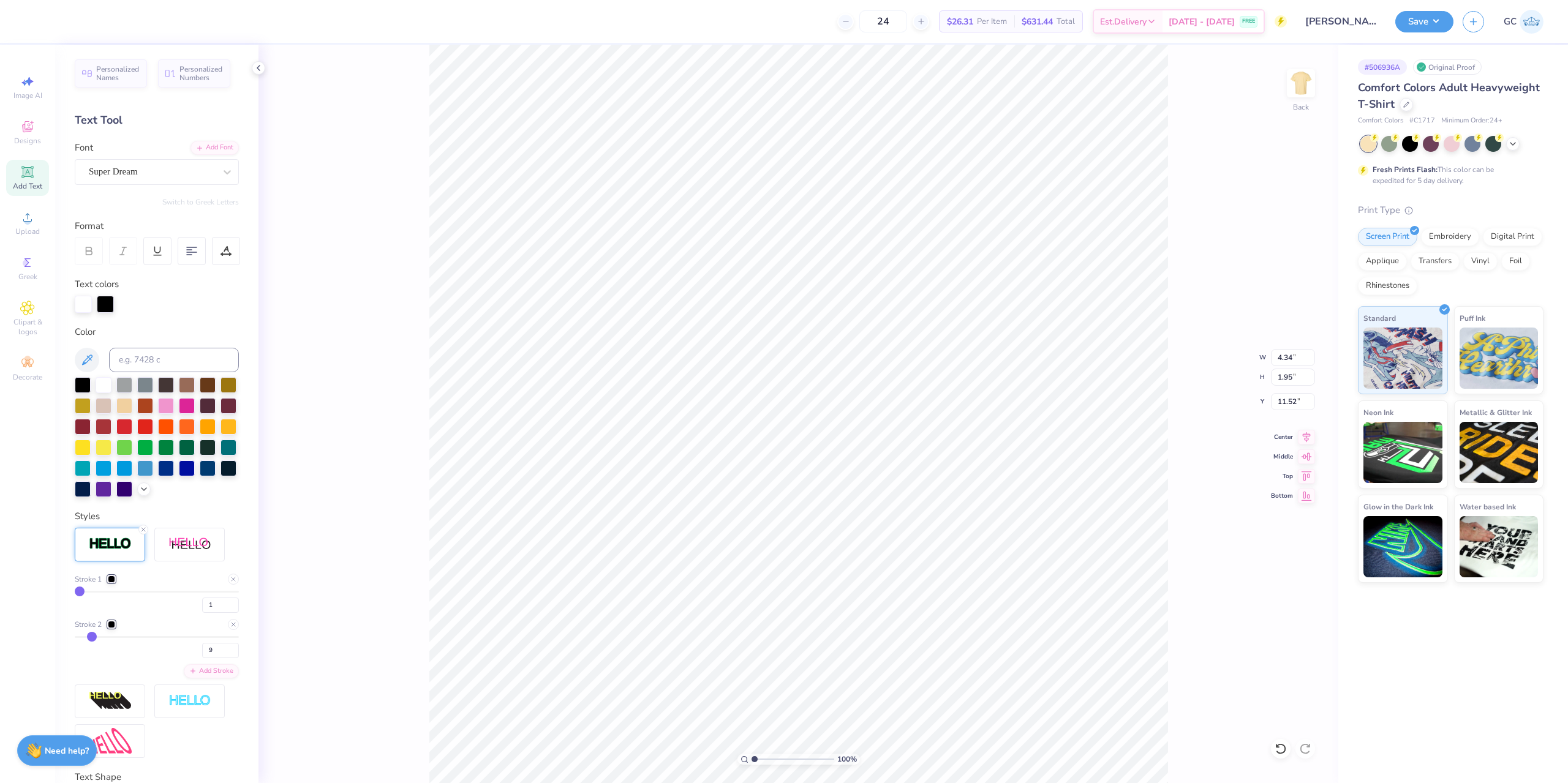
type input "11.55"
type input "8"
type input "7"
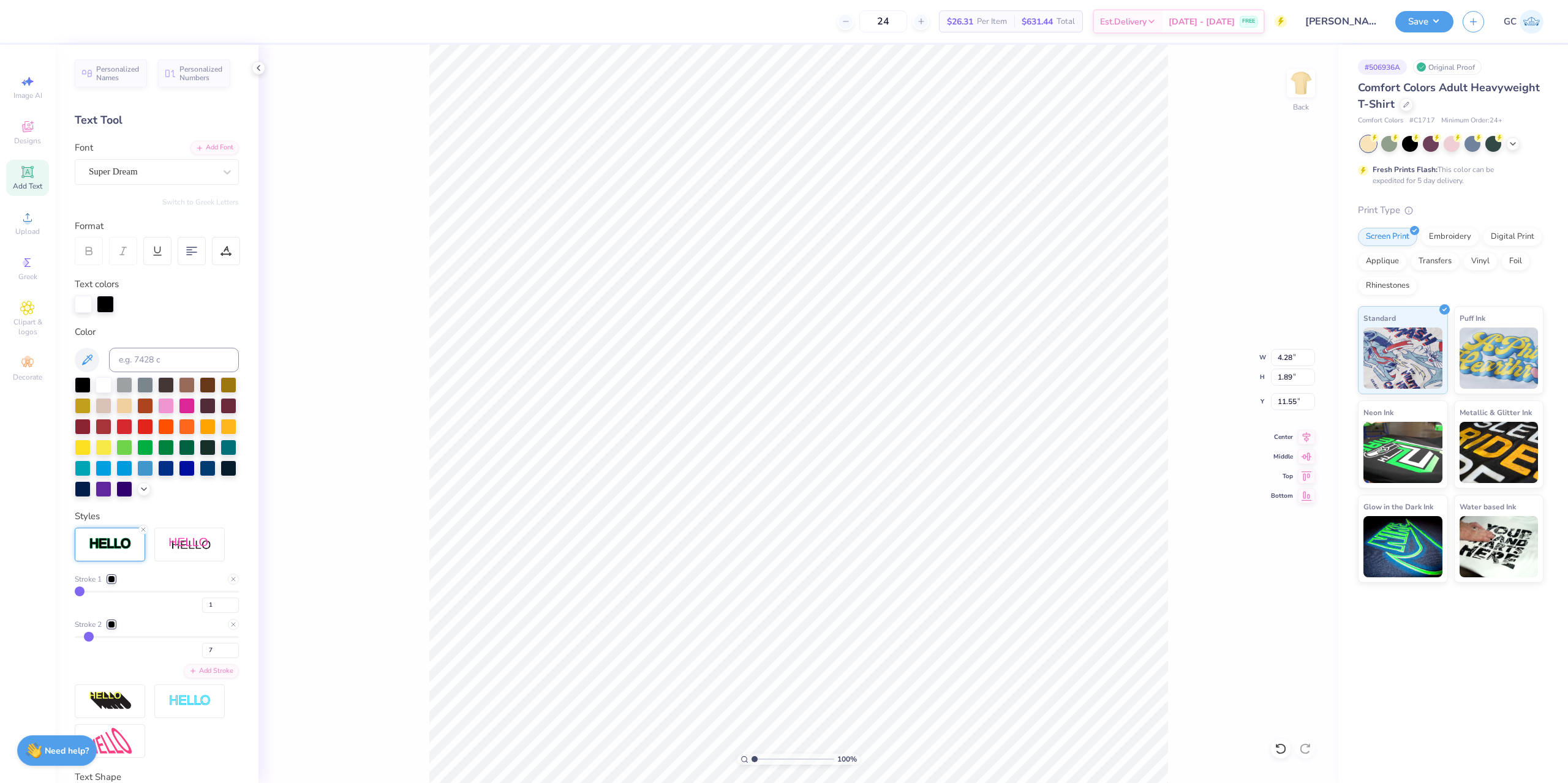
type input "6"
type input "4"
type input "3"
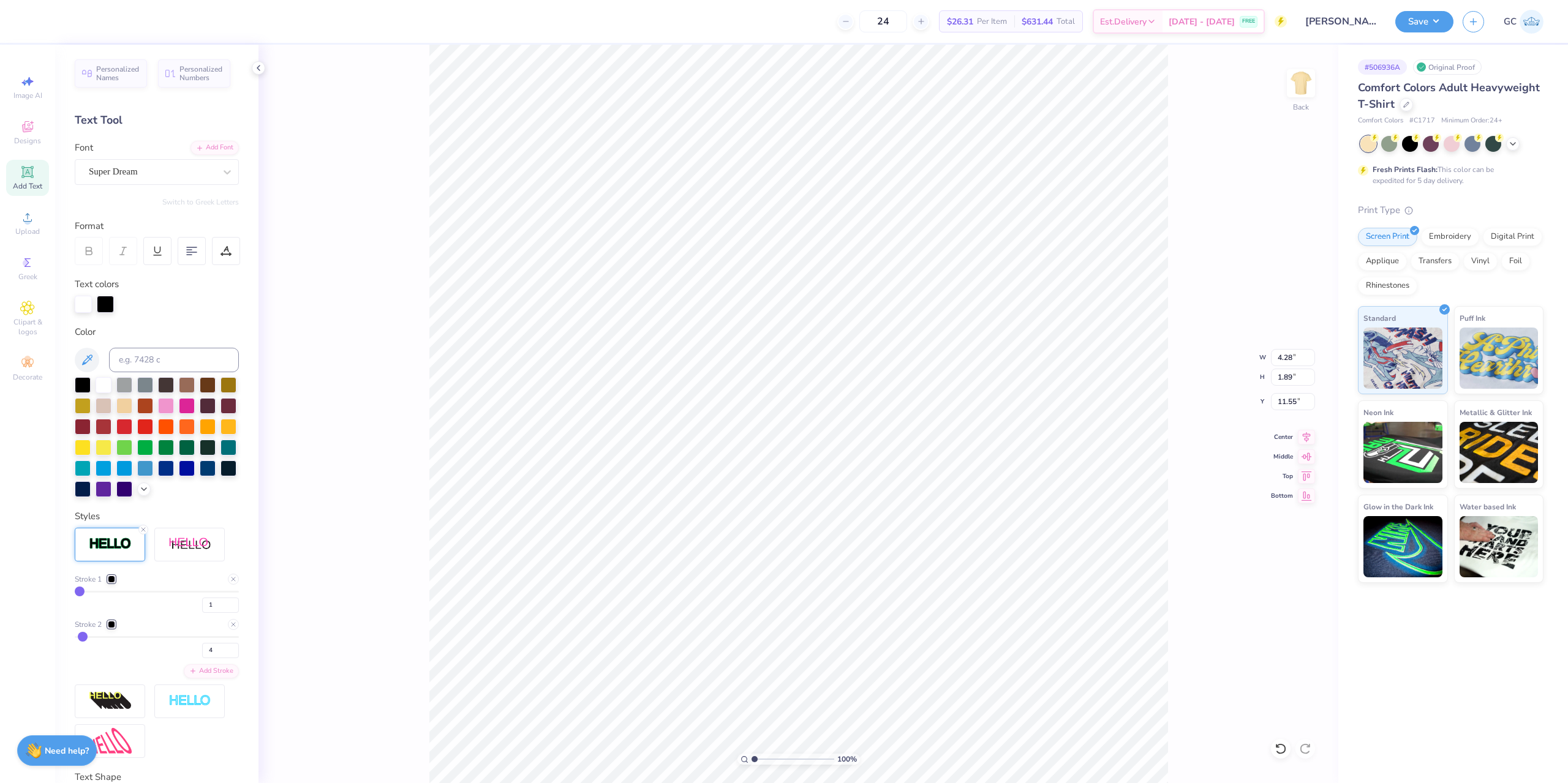
type input "3"
type input "1"
drag, startPoint x: 91, startPoint y: 658, endPoint x: 61, endPoint y: 653, distance: 30.4
type input "1"
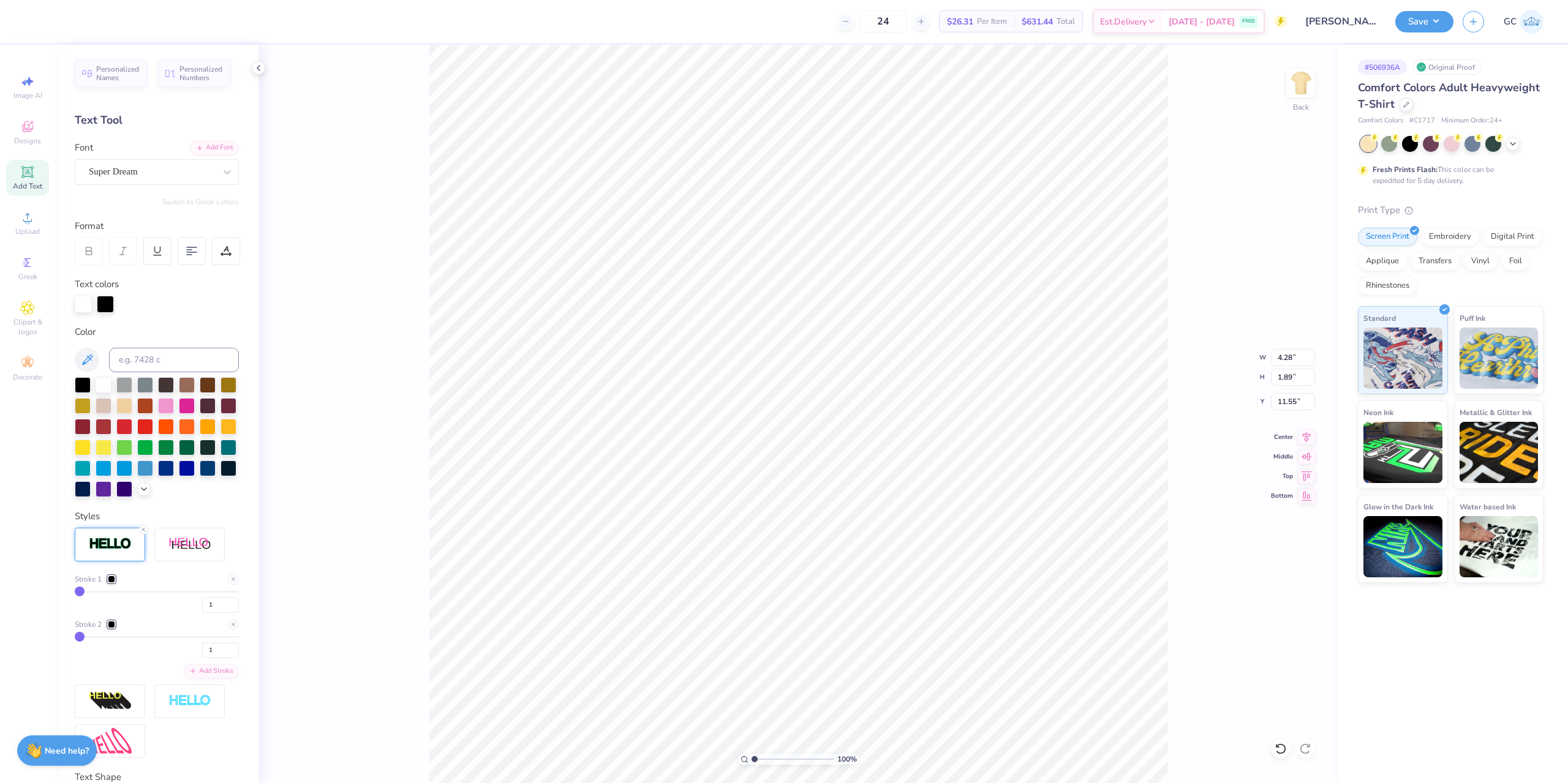
click at [75, 638] on input "range" at bounding box center [157, 637] width 164 height 2
type input "4.04"
type input "1.65"
type input "11.67"
click at [111, 628] on div at bounding box center [112, 625] width 8 height 8
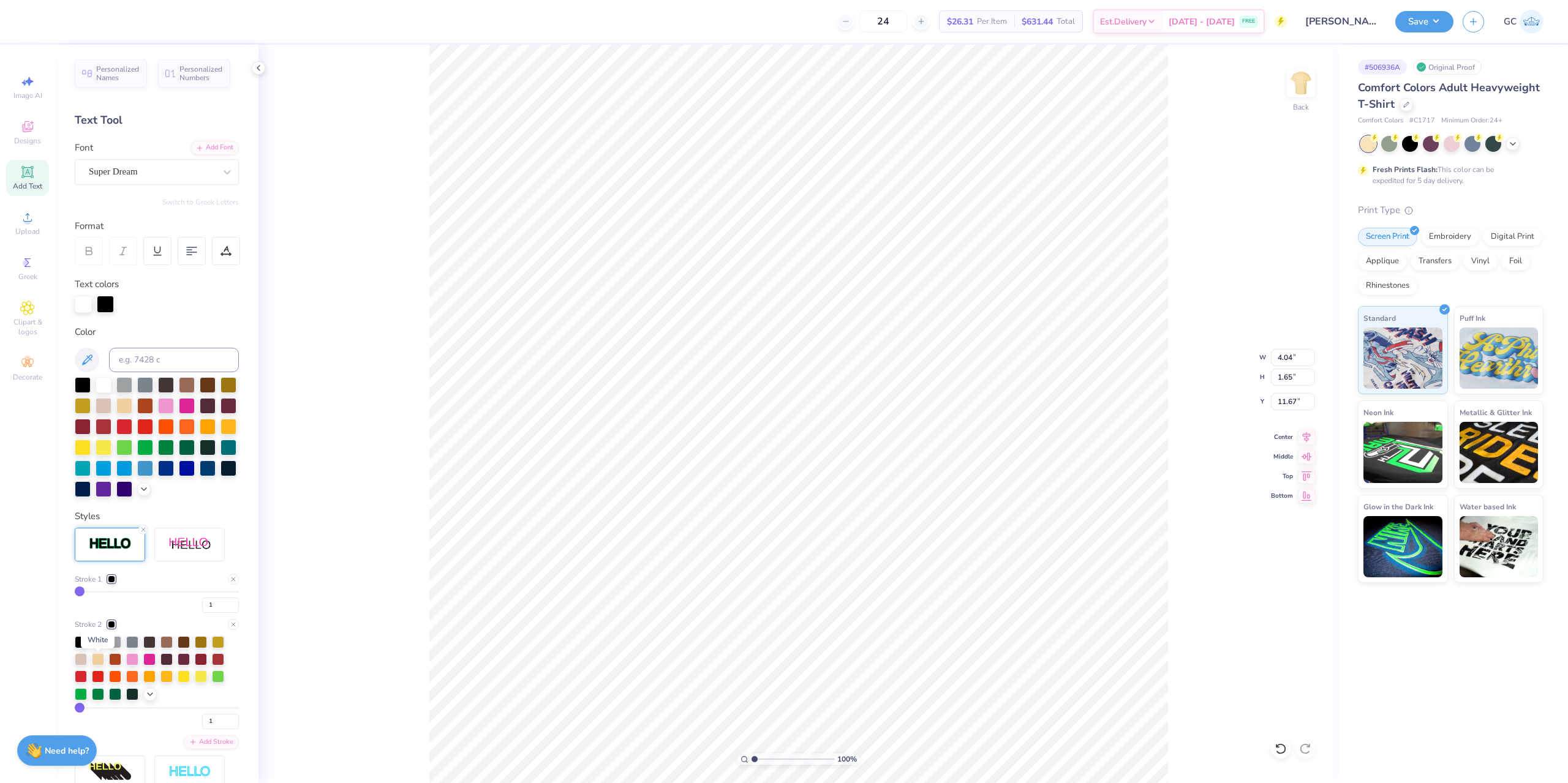
click at [98, 647] on div at bounding box center [98, 641] width 12 height 12
click at [142, 613] on div "1" at bounding box center [157, 602] width 164 height 22
click at [158, 613] on div "1" at bounding box center [157, 602] width 164 height 22
click at [145, 593] on div "Stroke 1 1 Stroke 2 1 Add Stroke" at bounding box center [157, 678] width 164 height 301
type input "2"
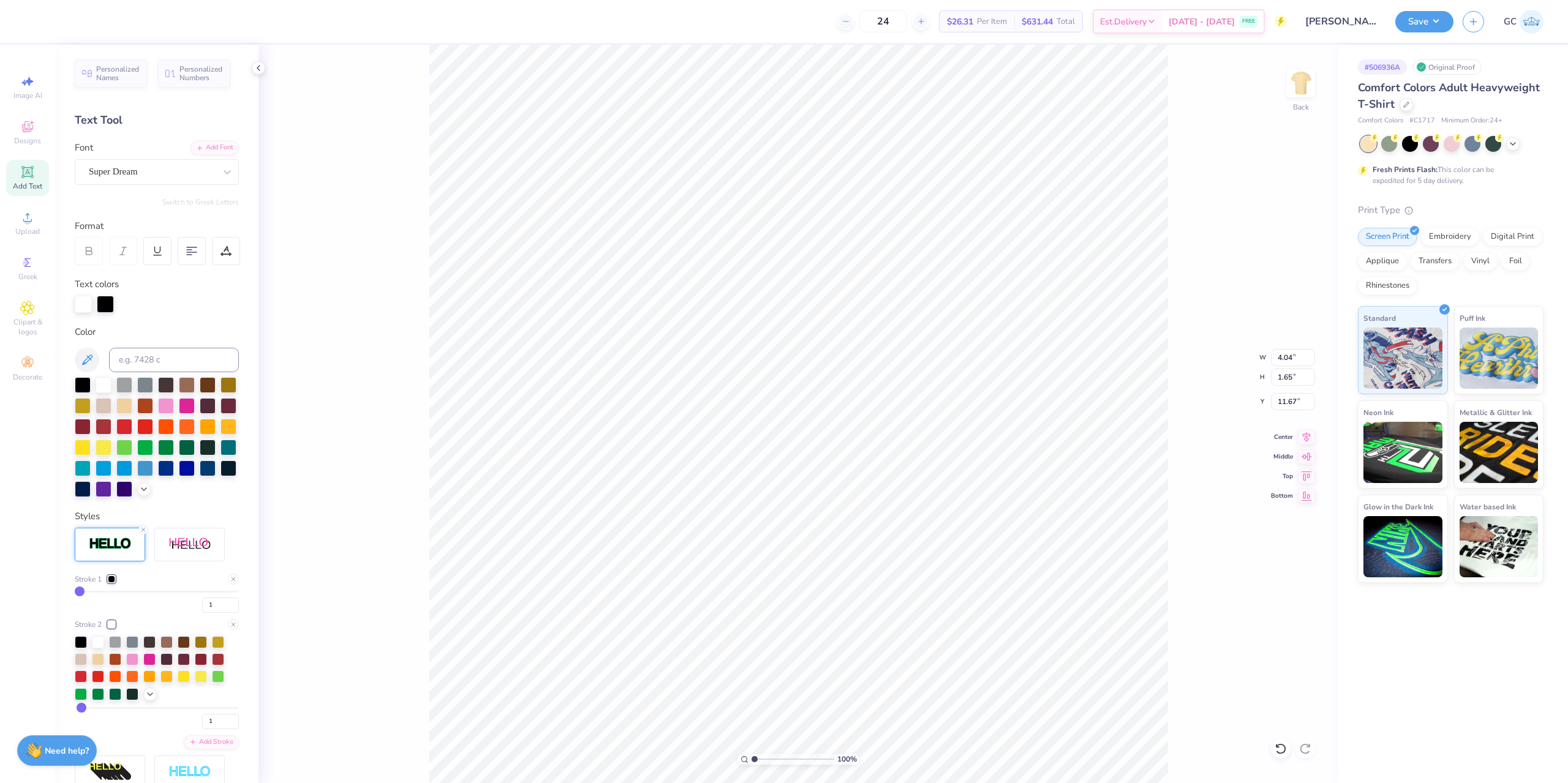
type input "2"
type input "3"
click at [82, 709] on input "range" at bounding box center [157, 708] width 164 height 2
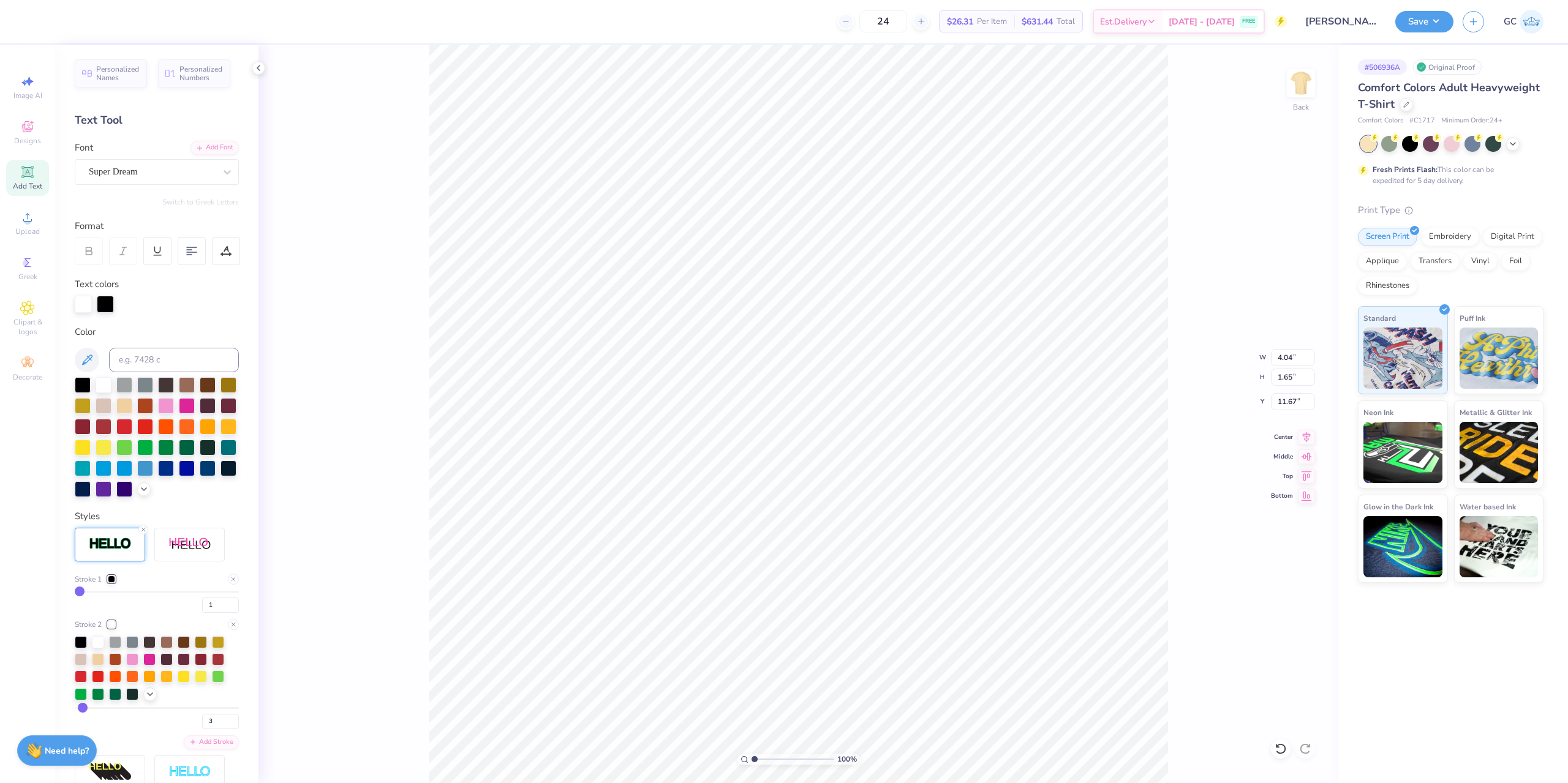
type input "4.10"
type input "1.71"
type input "11.64"
type input "4"
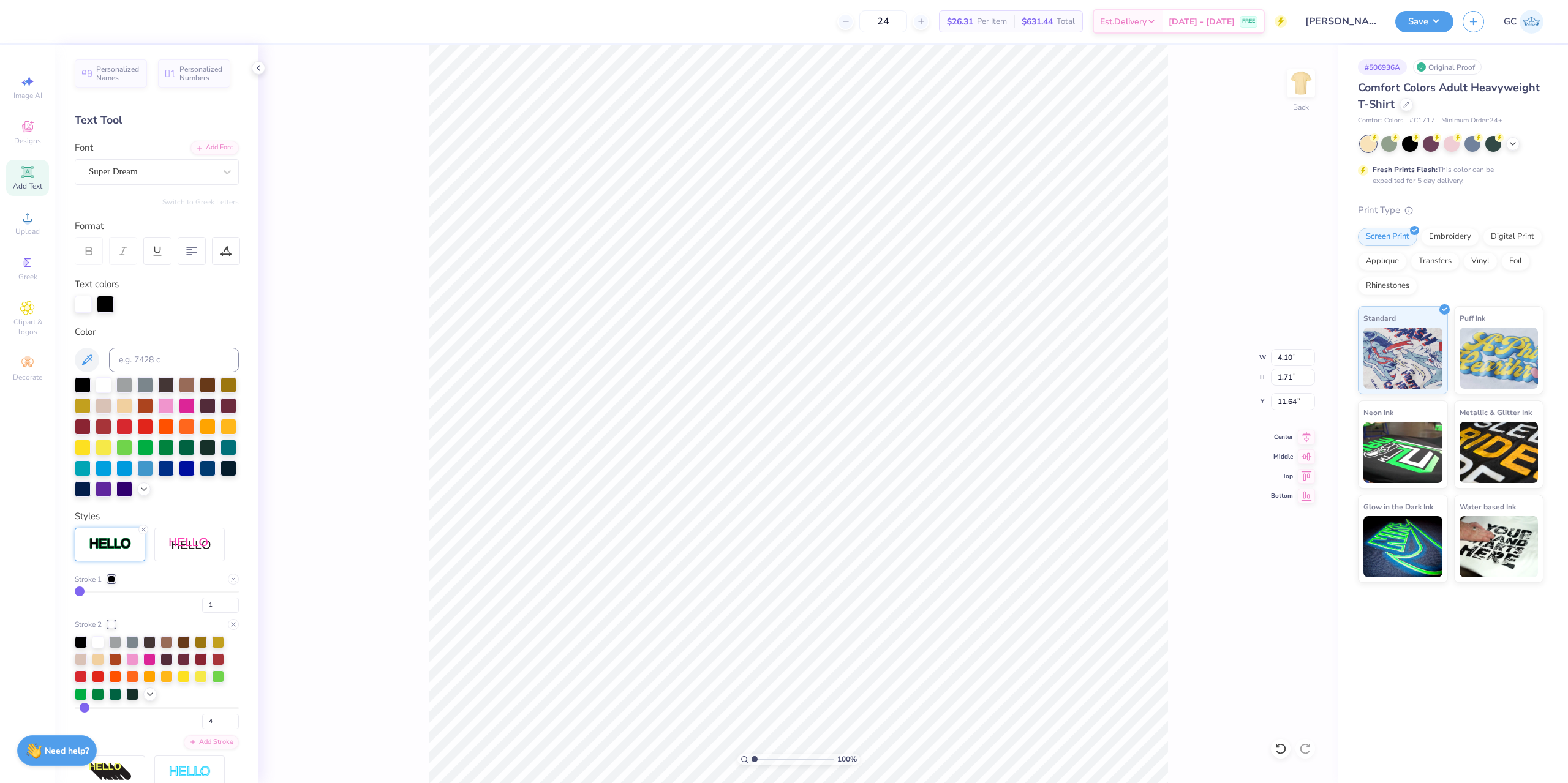
type input "5"
click at [85, 709] on input "range" at bounding box center [157, 708] width 164 height 2
type input "4.16"
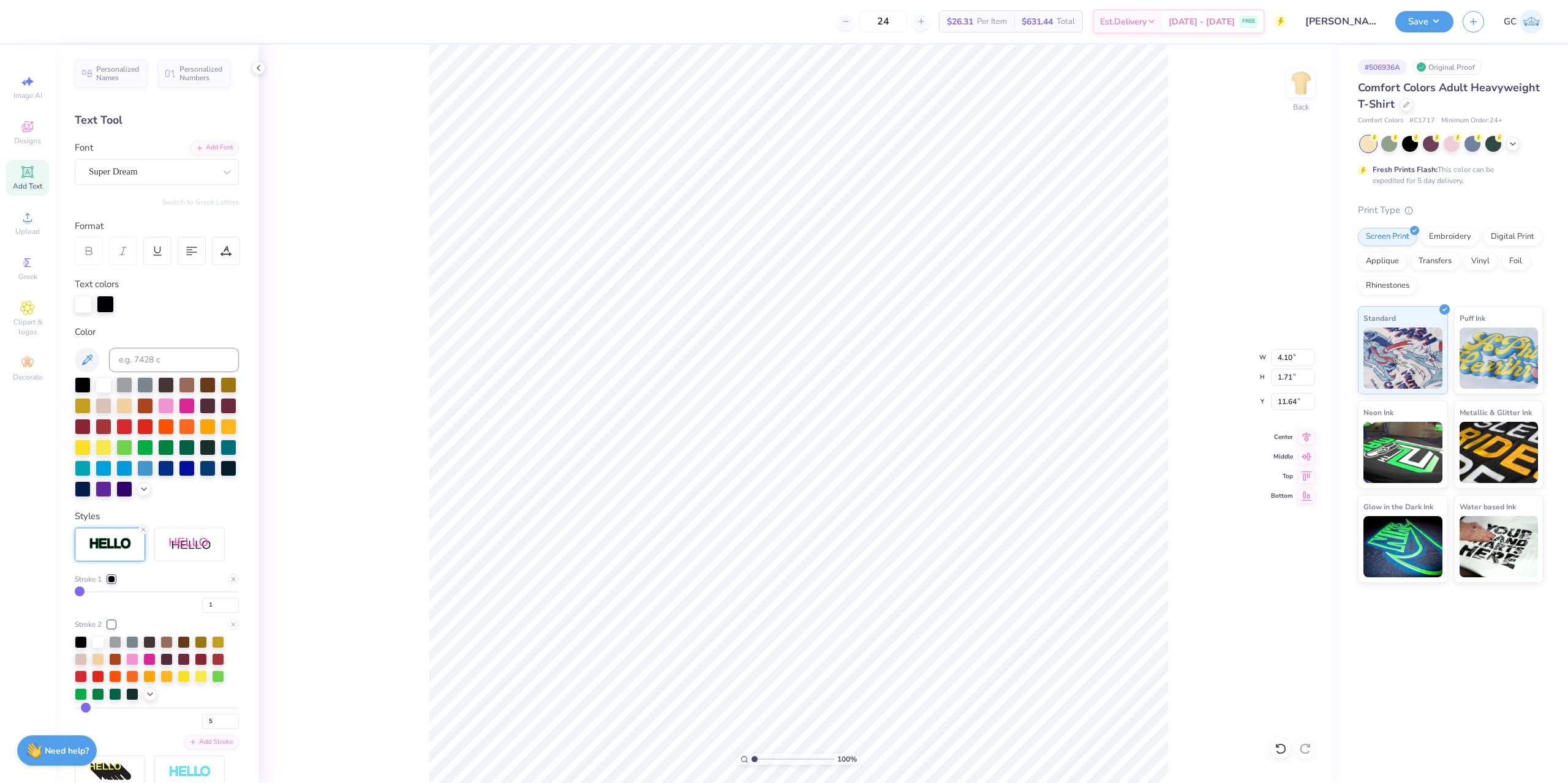
type input "1.77"
type input "11.61"
type input "7.39645378545819"
type input "4"
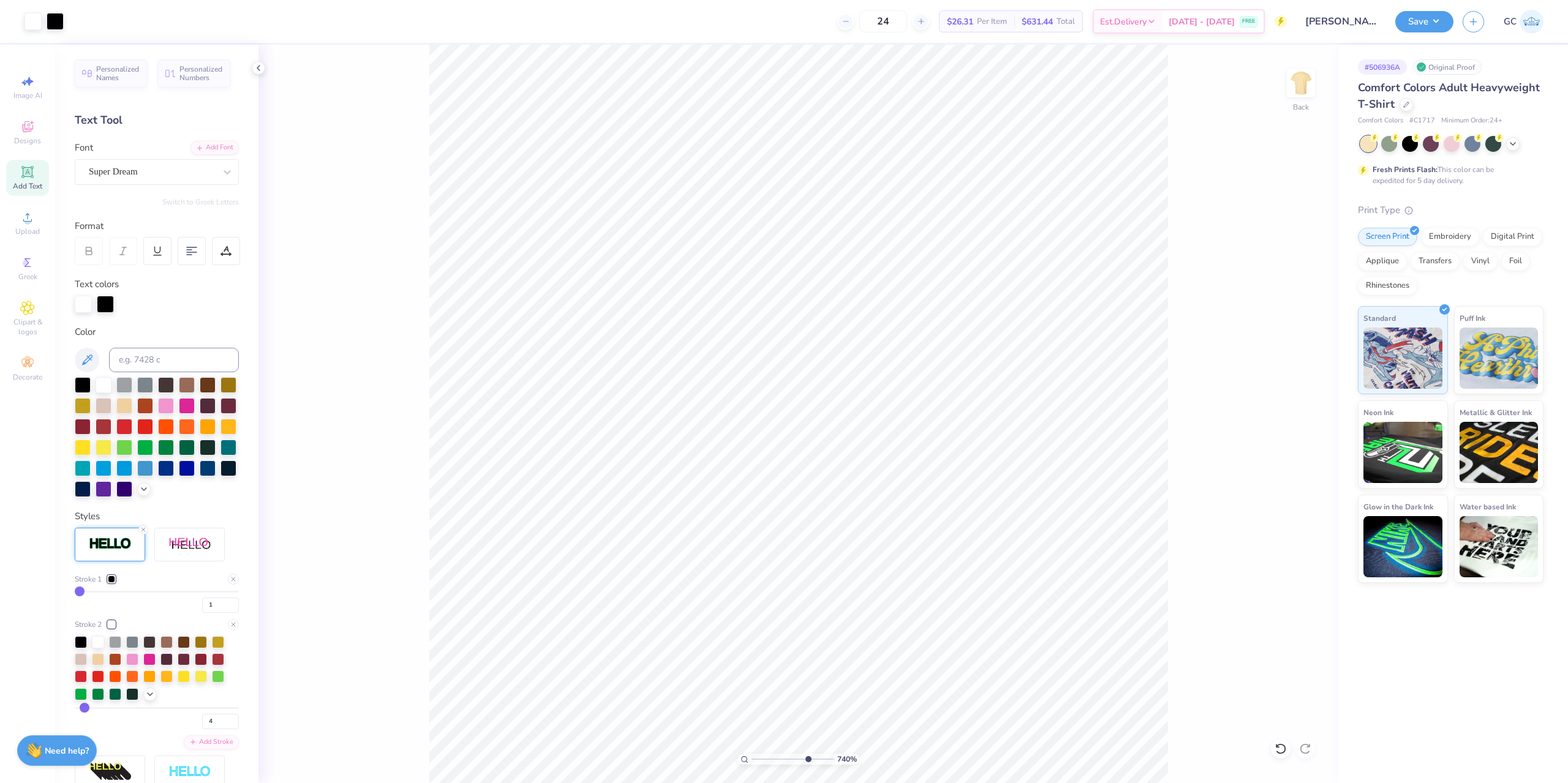
type input "3"
click at [83, 709] on input "range" at bounding box center [157, 708] width 164 height 2
click at [1407, 106] on icon at bounding box center [1407, 103] width 6 height 6
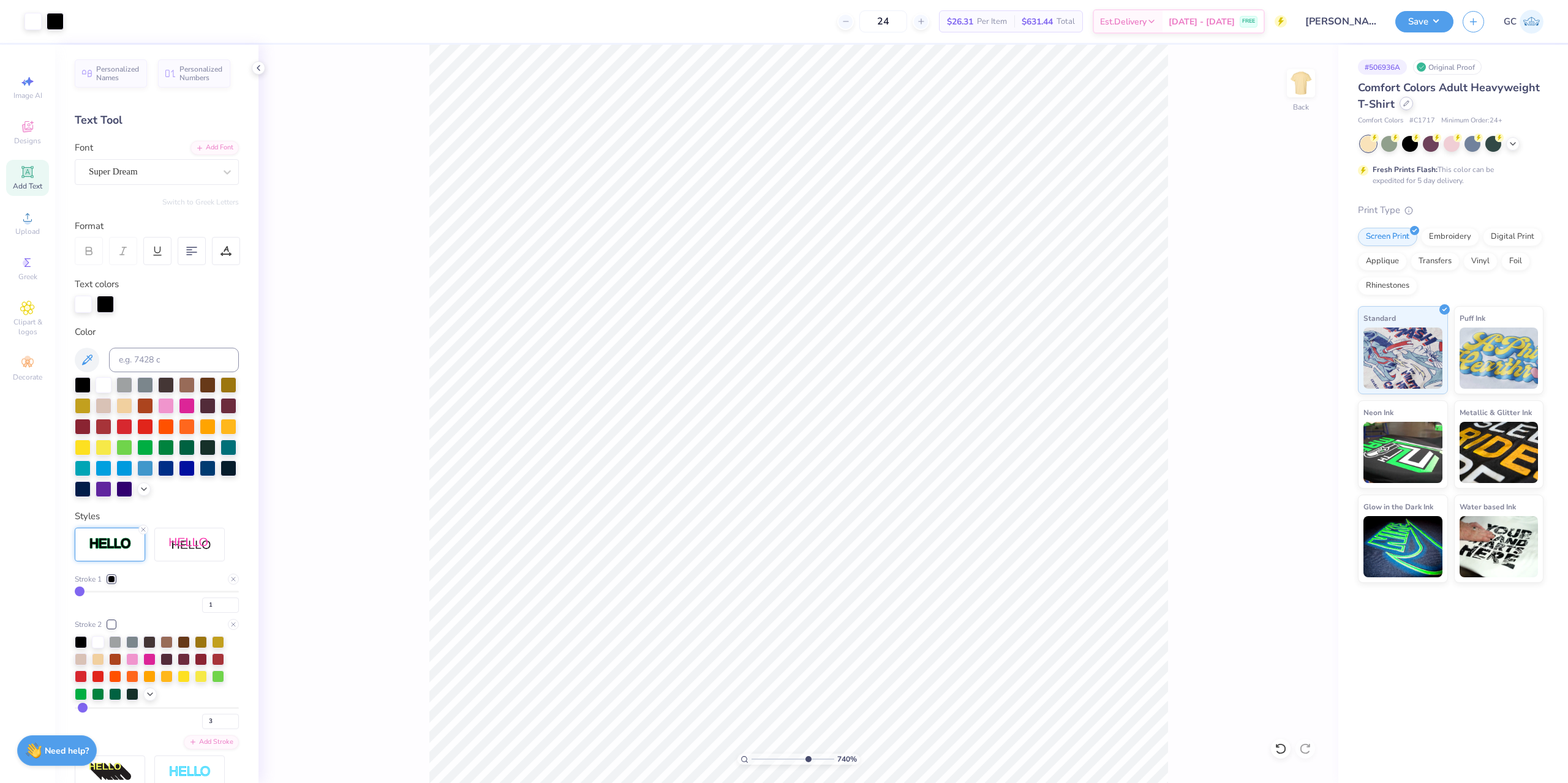
type input "7.39645378545819"
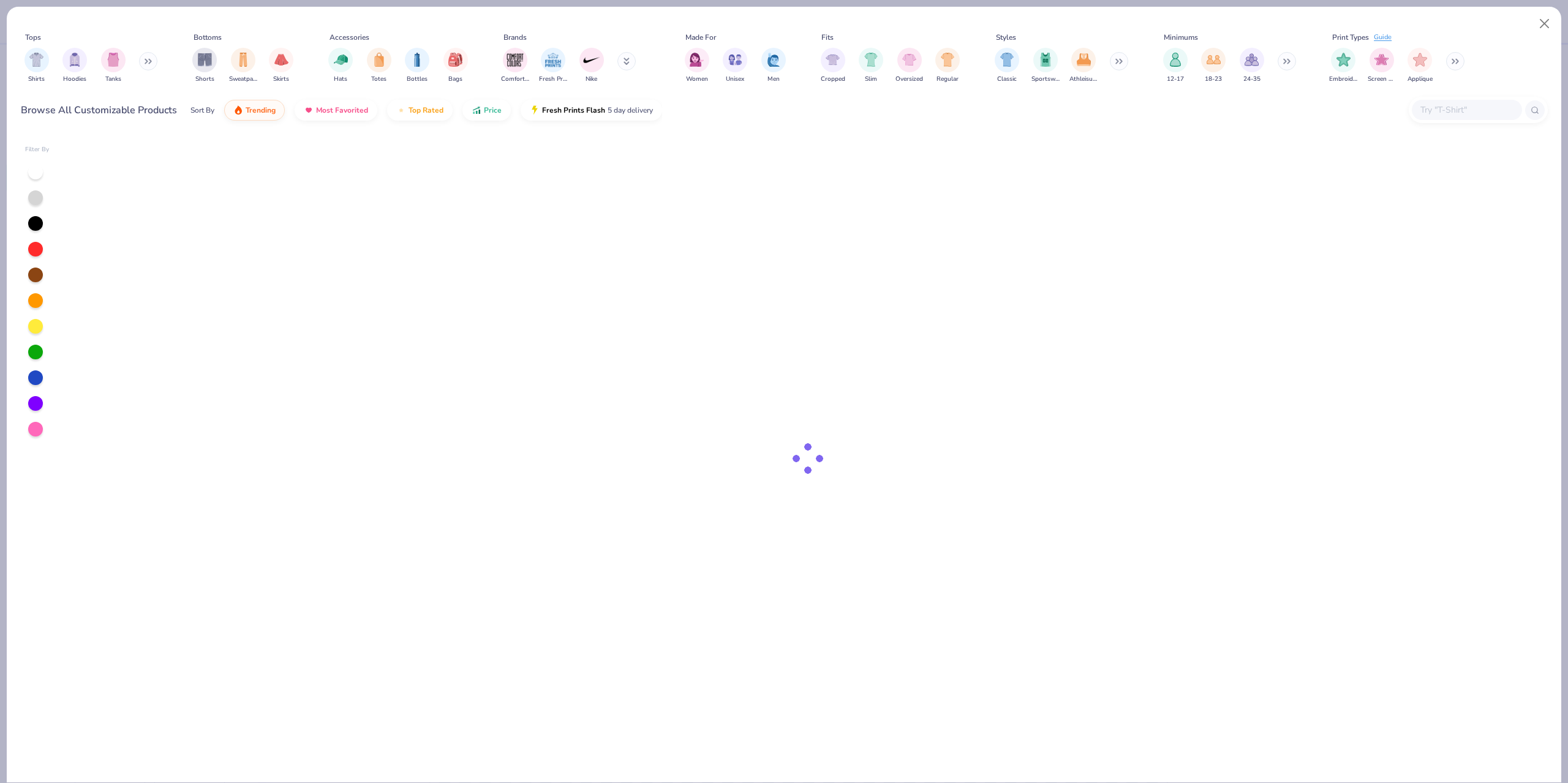
click at [1473, 110] on input "text" at bounding box center [1467, 110] width 95 height 14
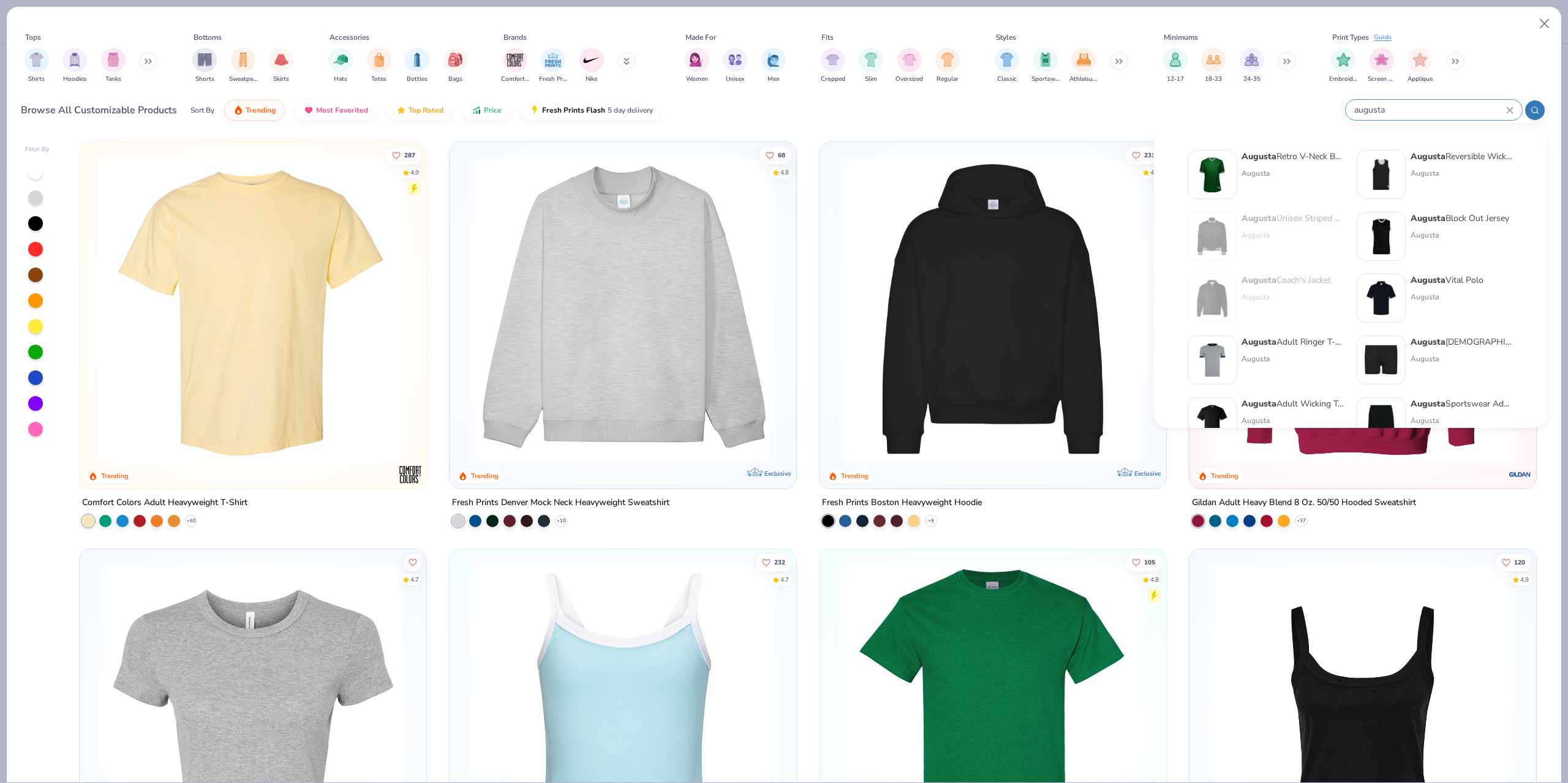
type input "augusta"
click at [1283, 186] on div "Augusta Retro V-Neck Baseball Jersey Augusta" at bounding box center [1293, 174] width 103 height 49
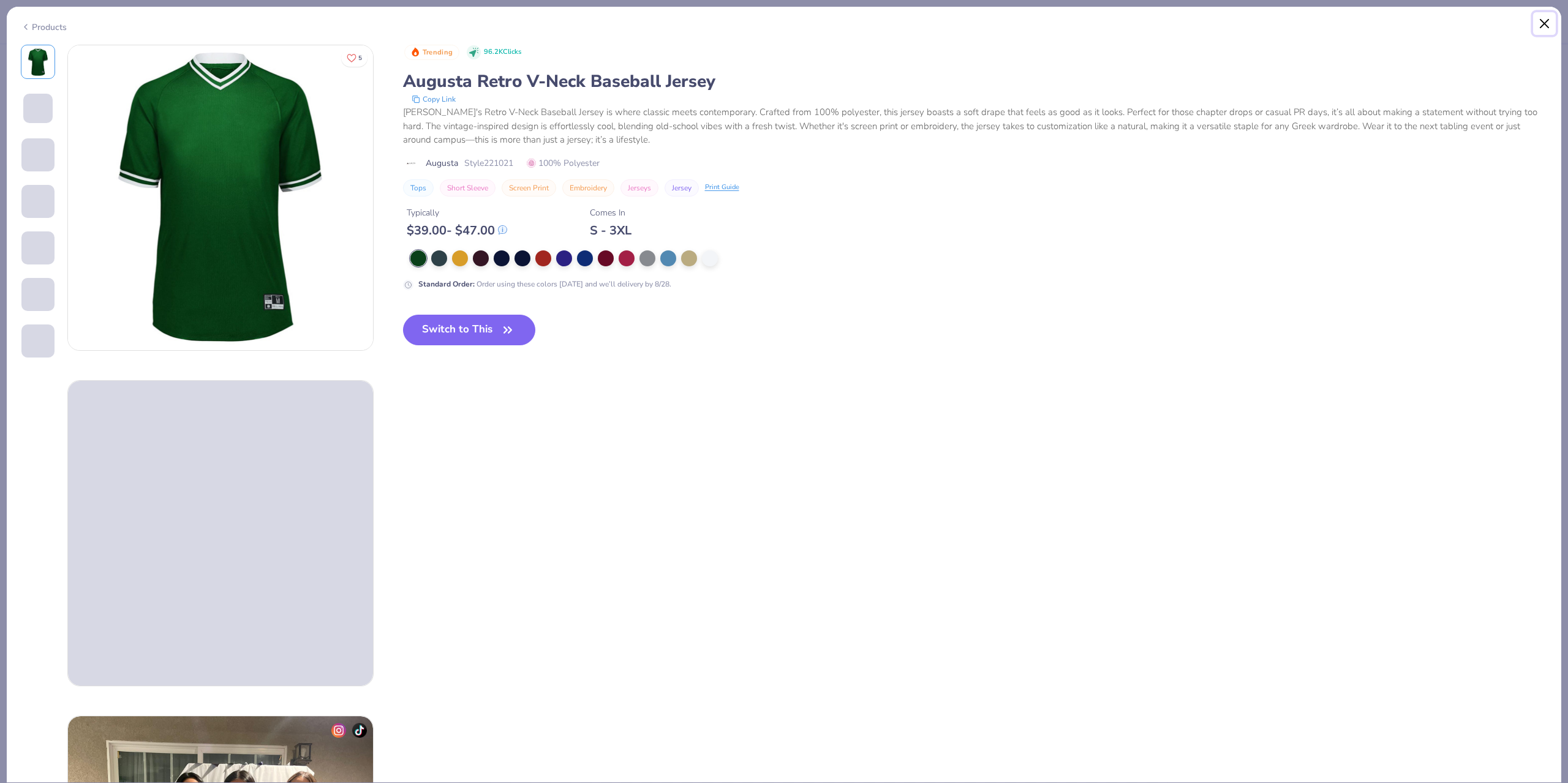
click at [1545, 21] on button "Close" at bounding box center [1545, 23] width 23 height 23
type input "7.39645378545819"
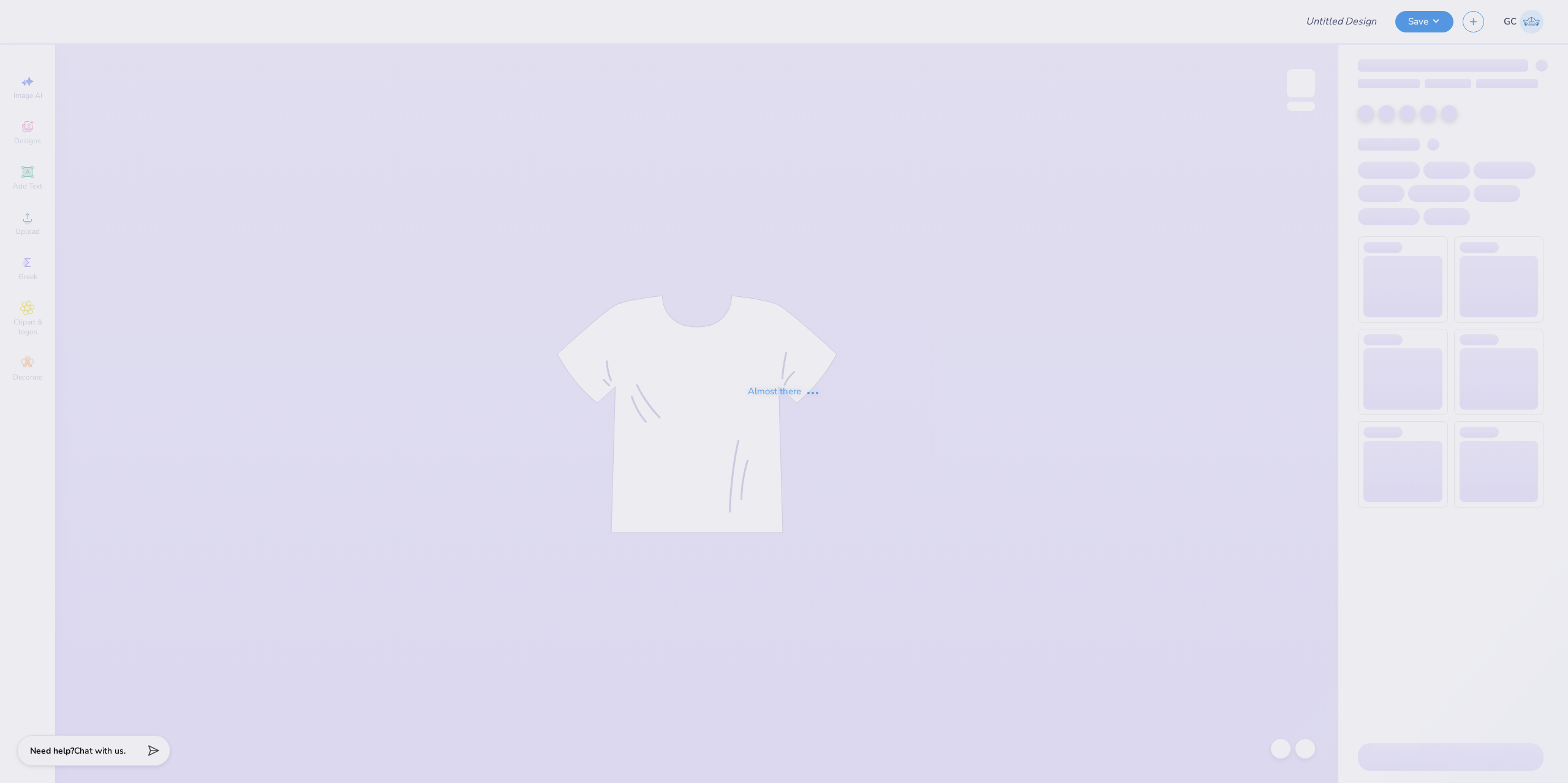
type input "[PERSON_NAME] : [GEOGRAPHIC_DATA]"
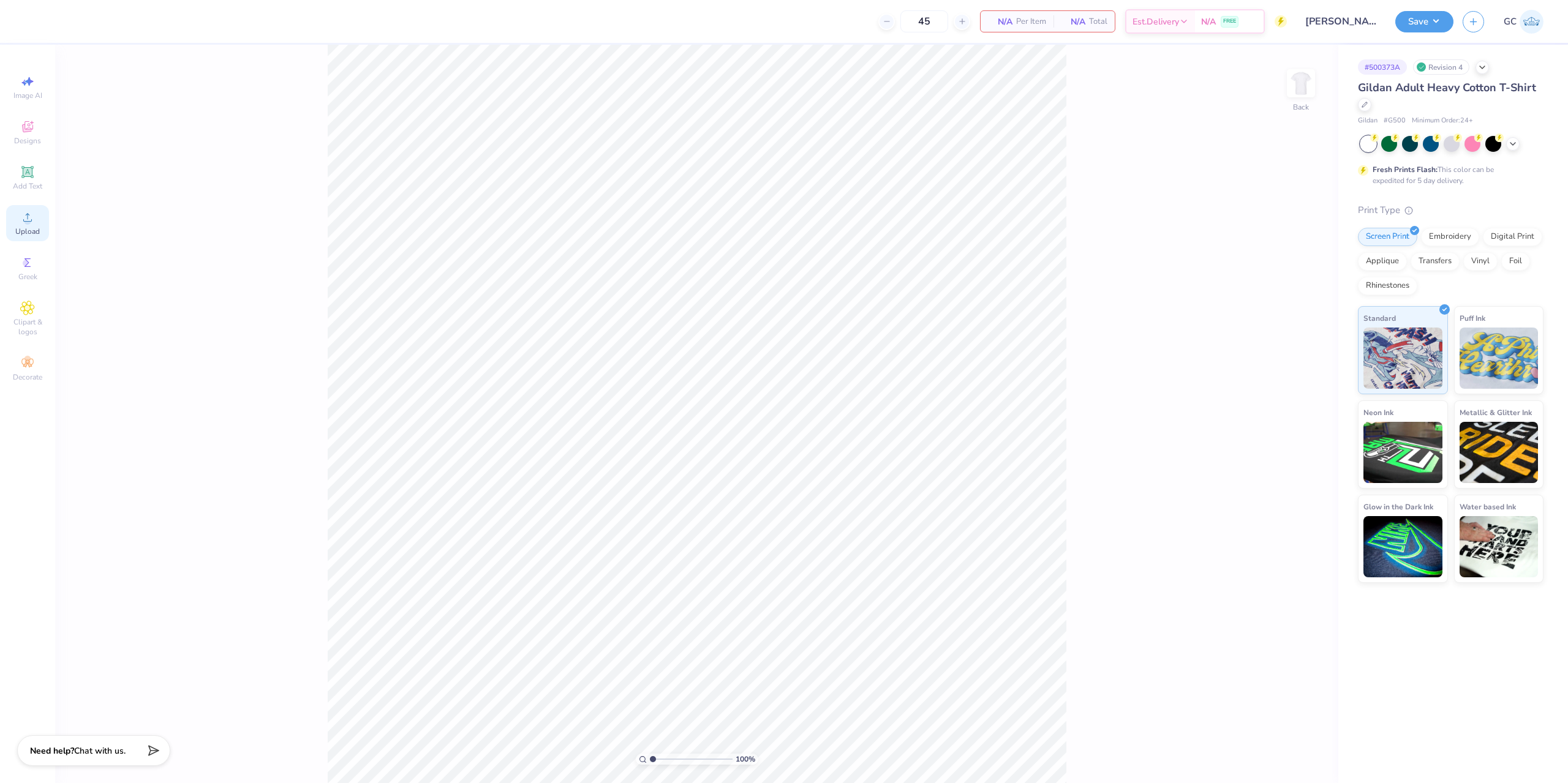
click at [18, 221] on div "Upload" at bounding box center [28, 223] width 43 height 36
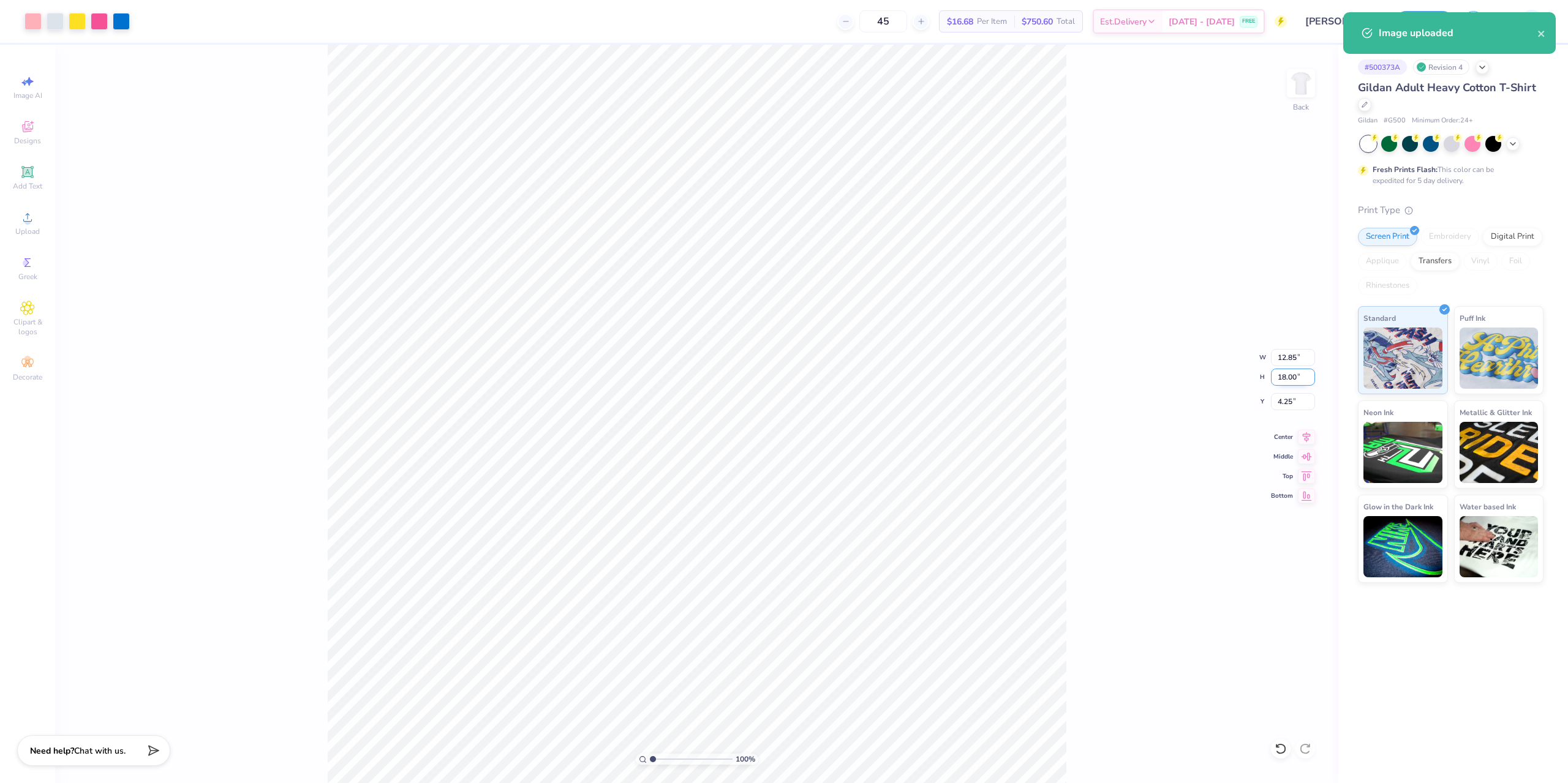
drag, startPoint x: 1278, startPoint y: 381, endPoint x: 1300, endPoint y: 381, distance: 22.0
click at [1300, 381] on input "18.00" at bounding box center [1293, 377] width 44 height 17
type input "13"
type input "9.28"
type input "13.00"
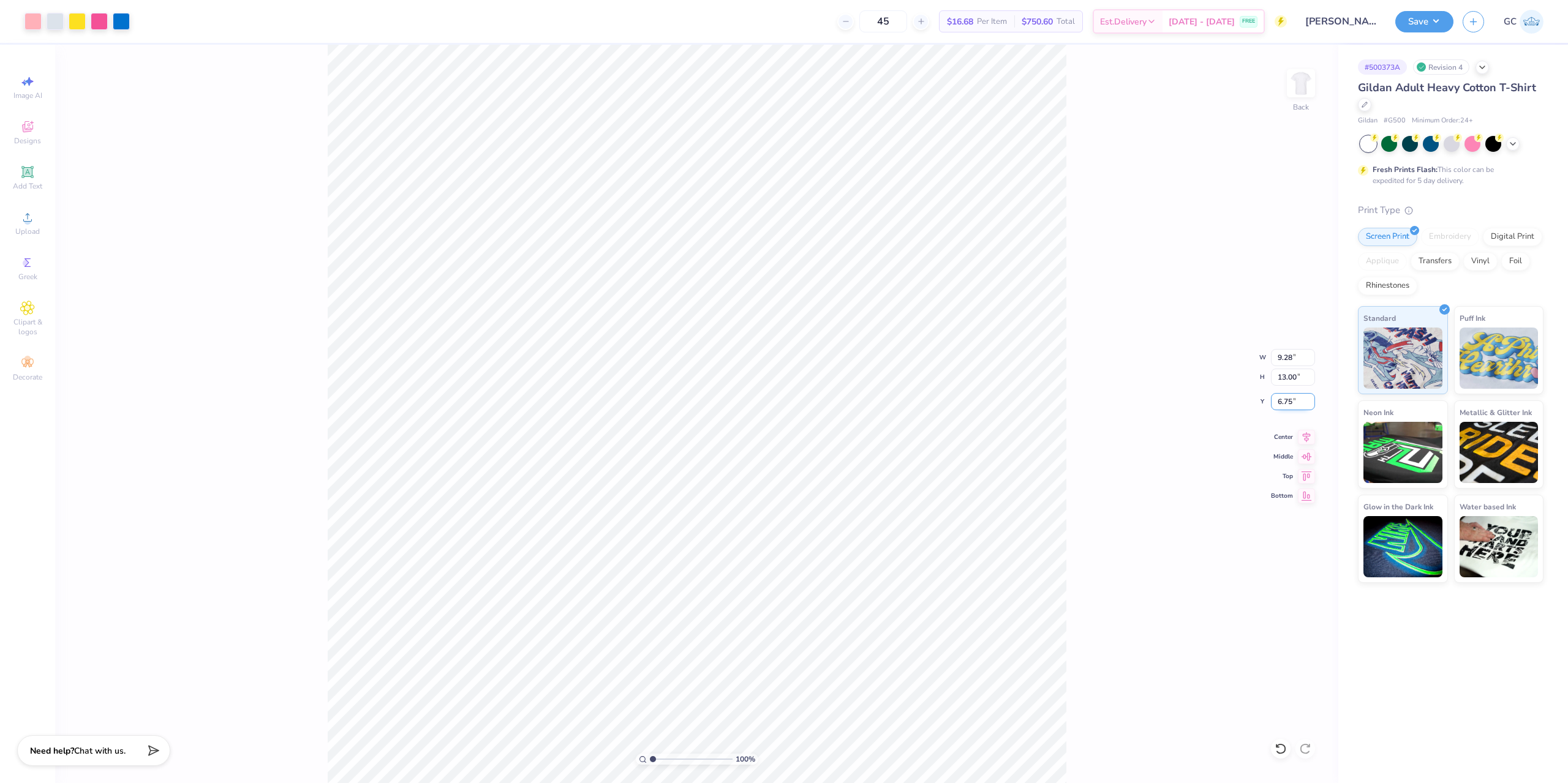
drag, startPoint x: 1304, startPoint y: 403, endPoint x: 1289, endPoint y: 399, distance: 15.5
click at [1274, 400] on input "6.75" at bounding box center [1293, 401] width 44 height 17
type input "3.00"
click at [1433, 22] on button "Save" at bounding box center [1424, 20] width 58 height 21
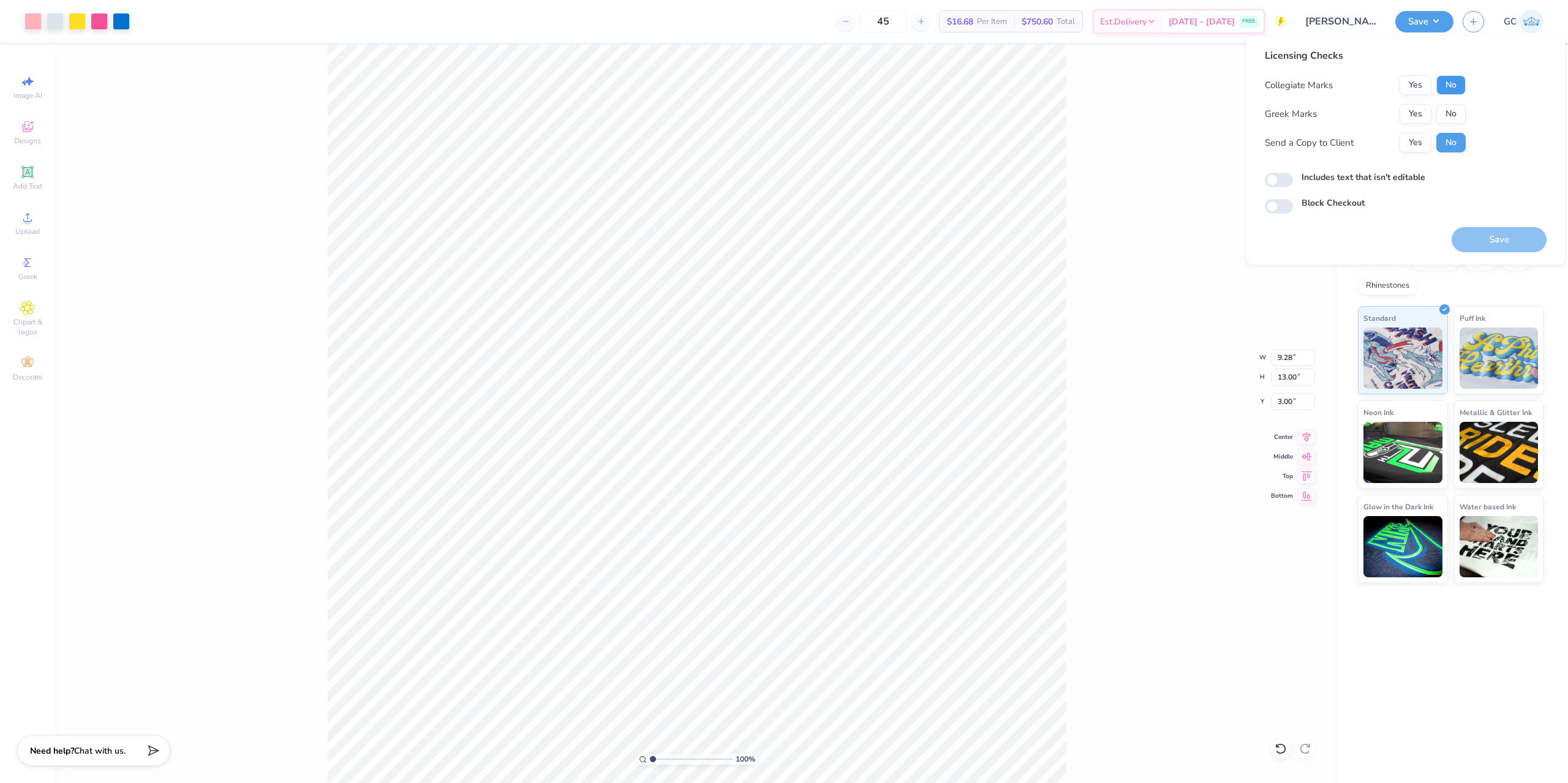
click at [1448, 88] on button "No" at bounding box center [1451, 85] width 30 height 20
click at [1458, 114] on button "No" at bounding box center [1451, 113] width 30 height 20
click at [1511, 239] on button "Save" at bounding box center [1499, 240] width 95 height 25
